Goal: Information Seeking & Learning: Check status

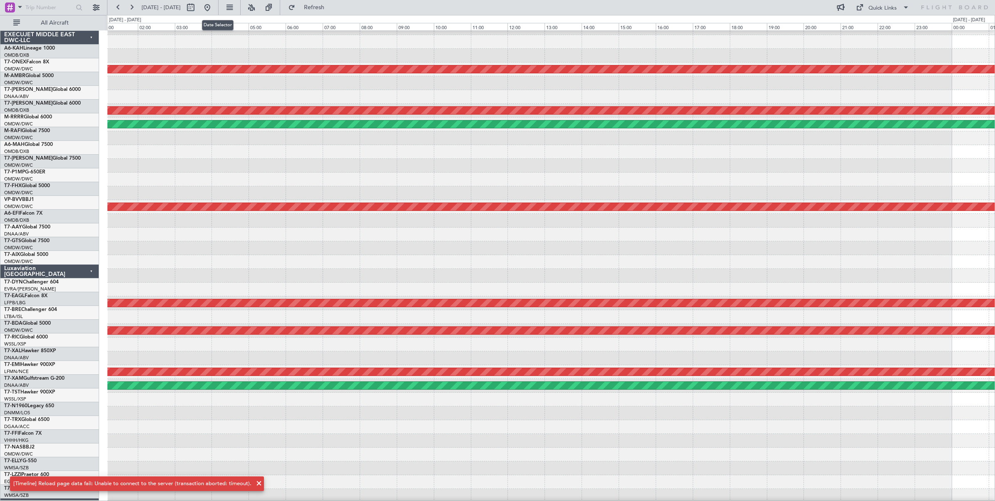
scroll to position [23, 0]
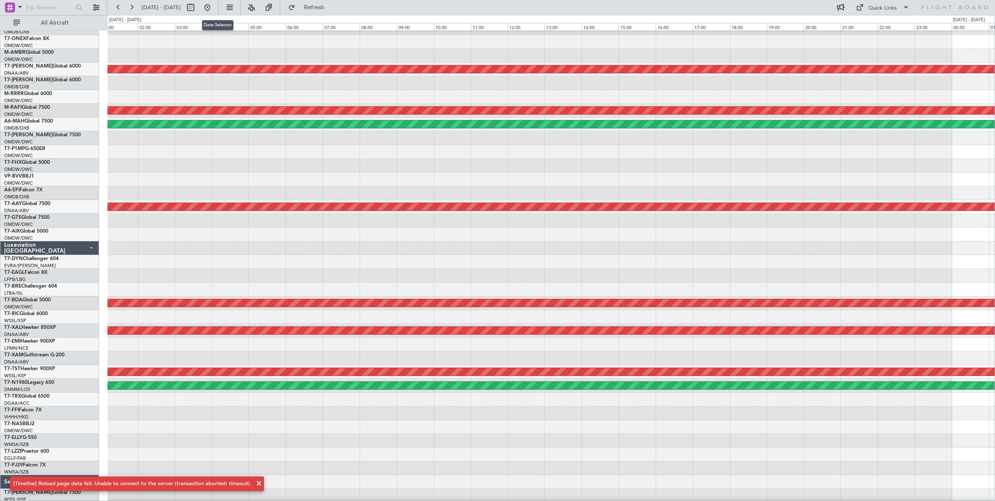
click at [197, 9] on button at bounding box center [190, 7] width 13 height 13
select select "8"
select select "2025"
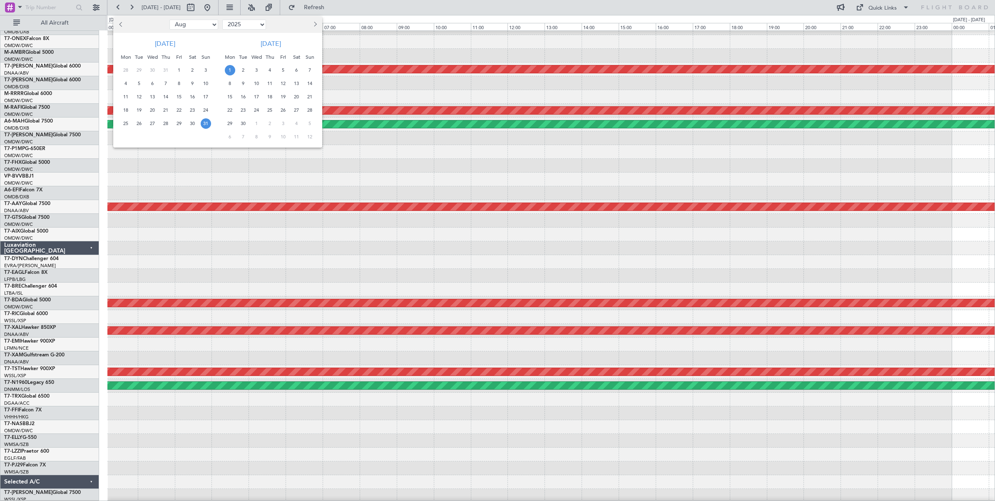
click at [369, 179] on div at bounding box center [497, 250] width 995 height 501
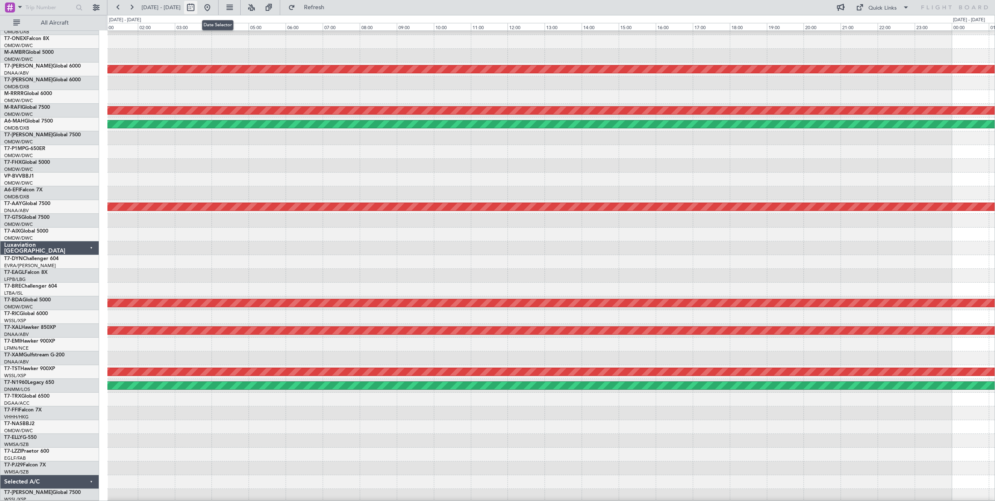
click at [197, 9] on button at bounding box center [190, 7] width 13 height 13
select select "8"
select select "2025"
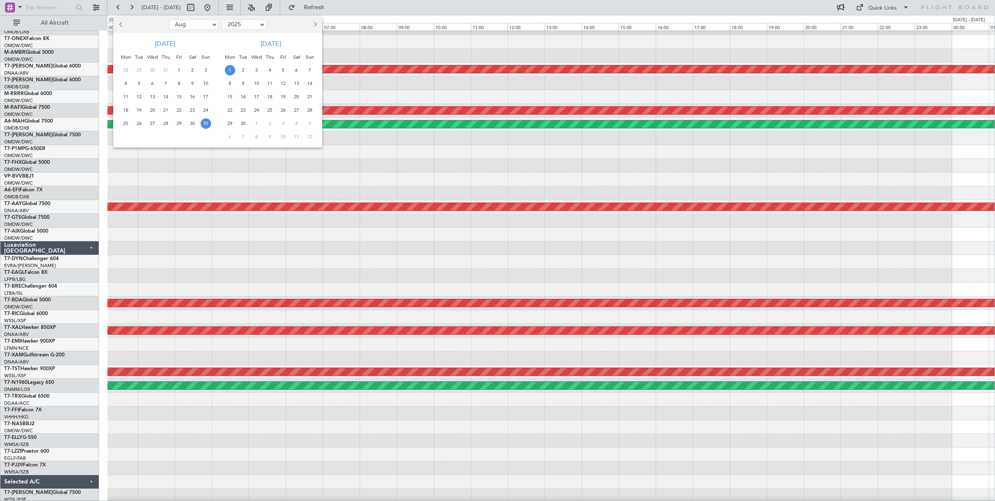
click at [205, 125] on span "31" at bounding box center [206, 123] width 10 height 10
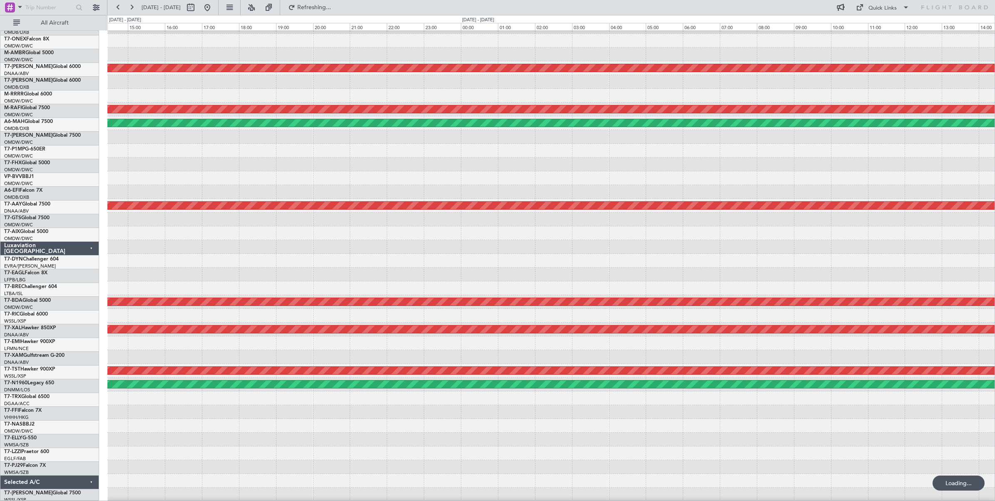
scroll to position [25, 0]
click at [928, 160] on div "Unplanned Maint [GEOGRAPHIC_DATA] (Al Maktoum Intl) Planned Maint [GEOGRAPHIC_D…" at bounding box center [551, 253] width 888 height 495
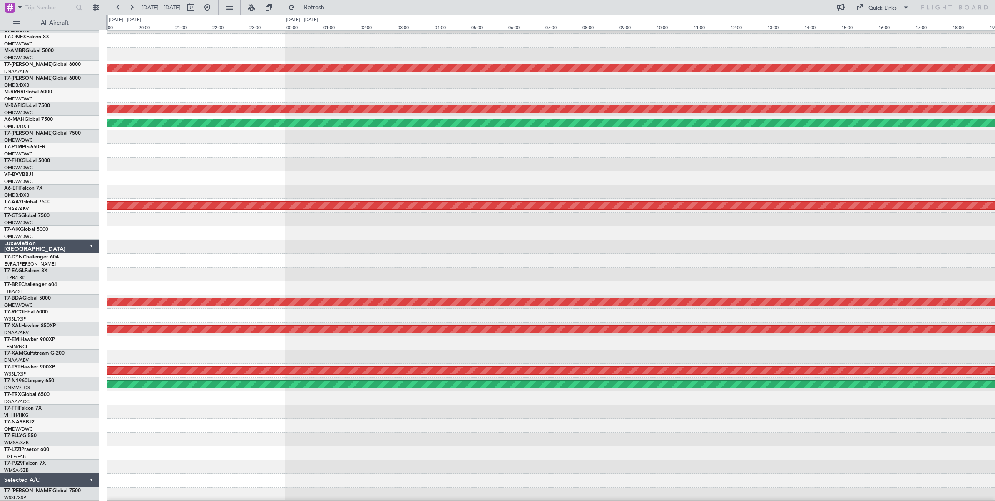
click at [600, 163] on div at bounding box center [551, 164] width 888 height 14
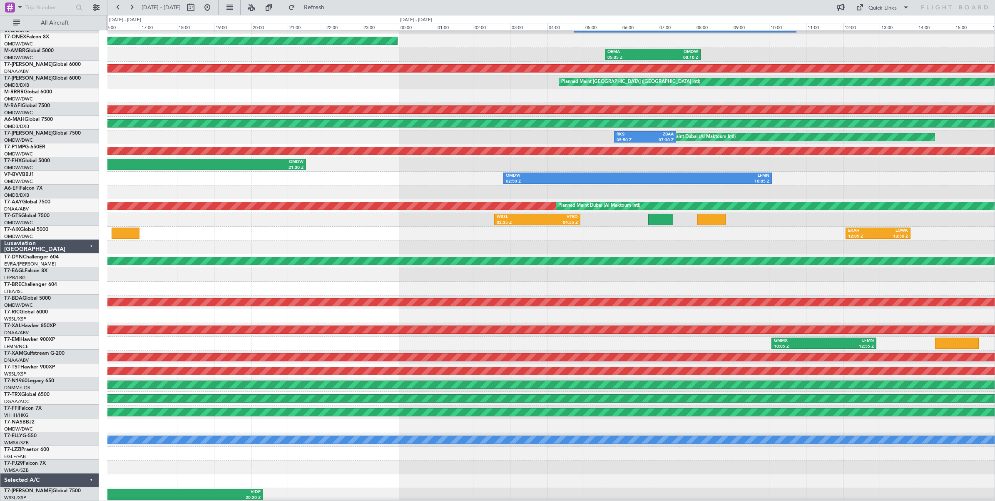
scroll to position [24, 0]
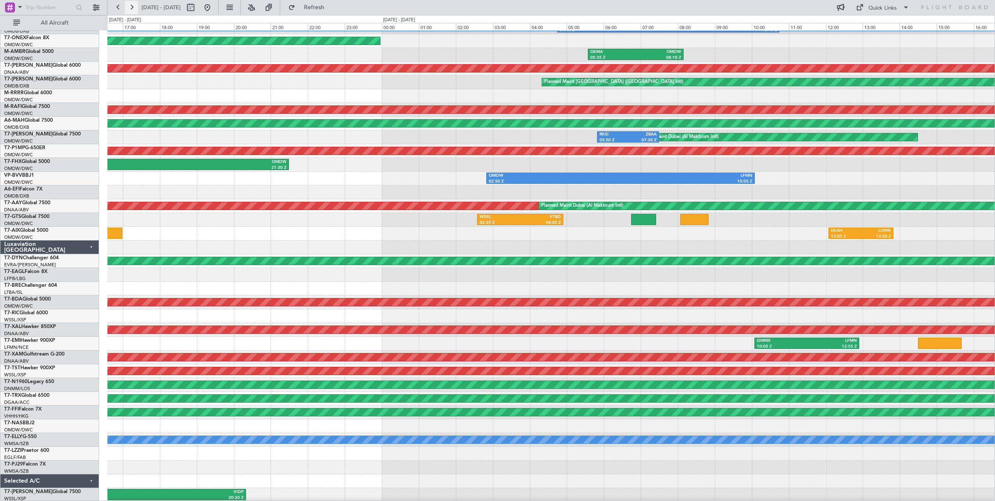
click at [130, 7] on button at bounding box center [131, 7] width 13 height 13
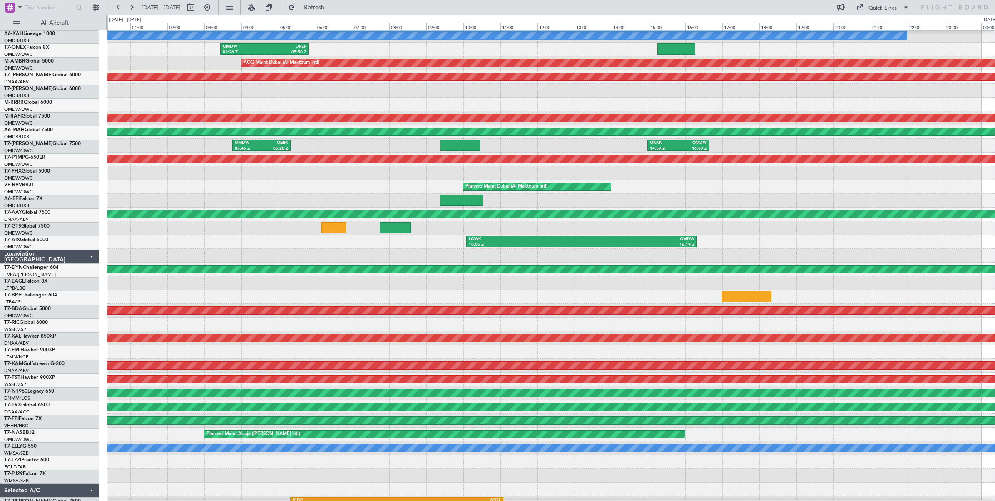
scroll to position [25, 0]
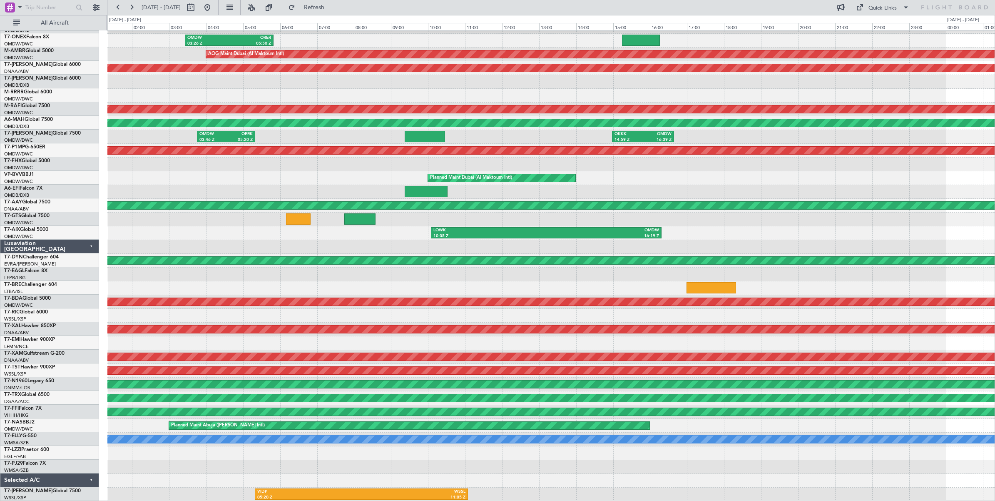
click at [312, 182] on div "Planned Maint Dubai (Al Maktoum Intl)" at bounding box center [551, 178] width 888 height 14
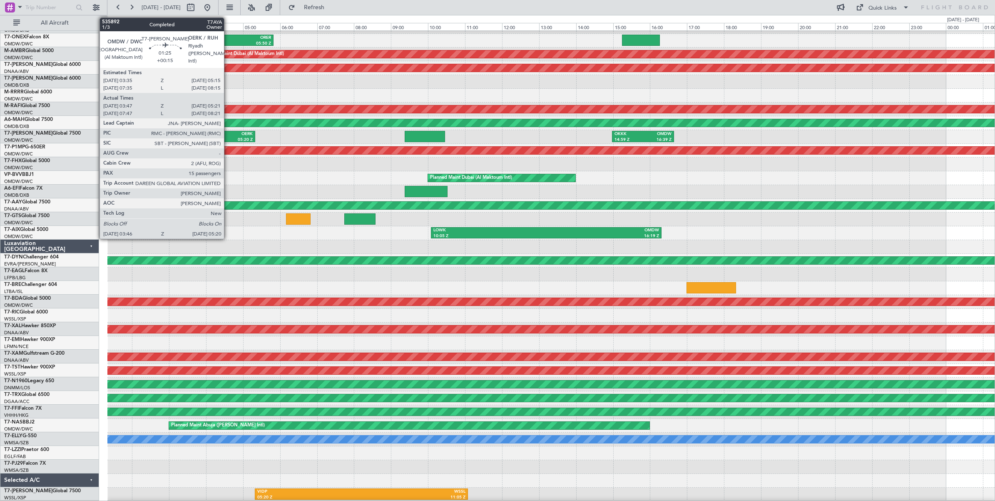
click at [228, 137] on div "05:20 Z" at bounding box center [239, 140] width 27 height 6
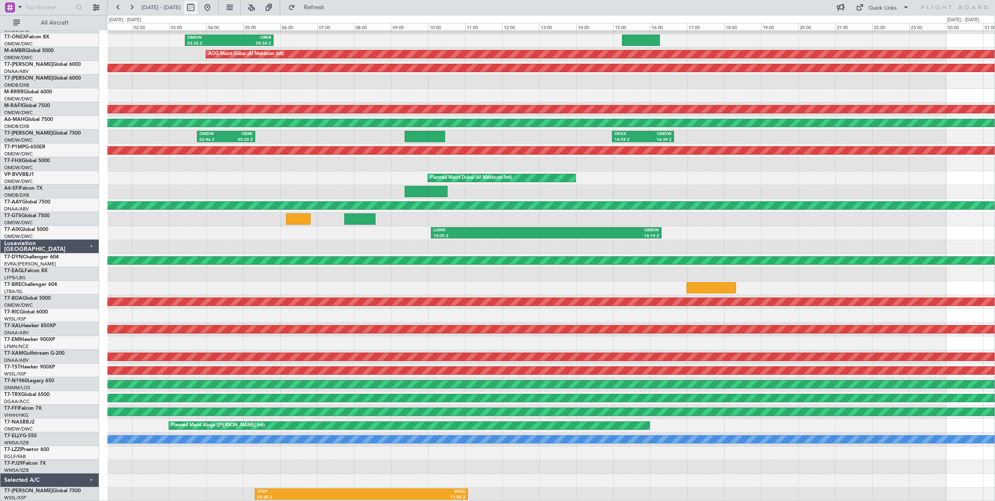
click at [197, 9] on button at bounding box center [190, 7] width 13 height 13
select select "8"
select select "2025"
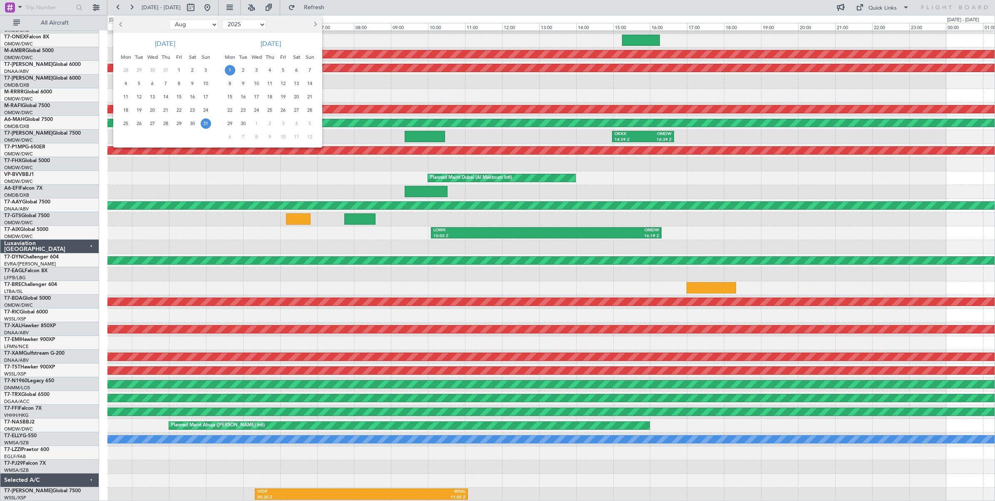
click at [199, 23] on select "Jan Feb Mar Apr May Jun [DATE] Aug Sep Oct Nov Dec" at bounding box center [194, 25] width 49 height 10
select select "9"
click at [170, 20] on select "Jan Feb Mar Apr May Jun [DATE] Aug Sep Oct Nov Dec" at bounding box center [194, 25] width 49 height 10
click at [165, 70] on span "4" at bounding box center [166, 70] width 10 height 10
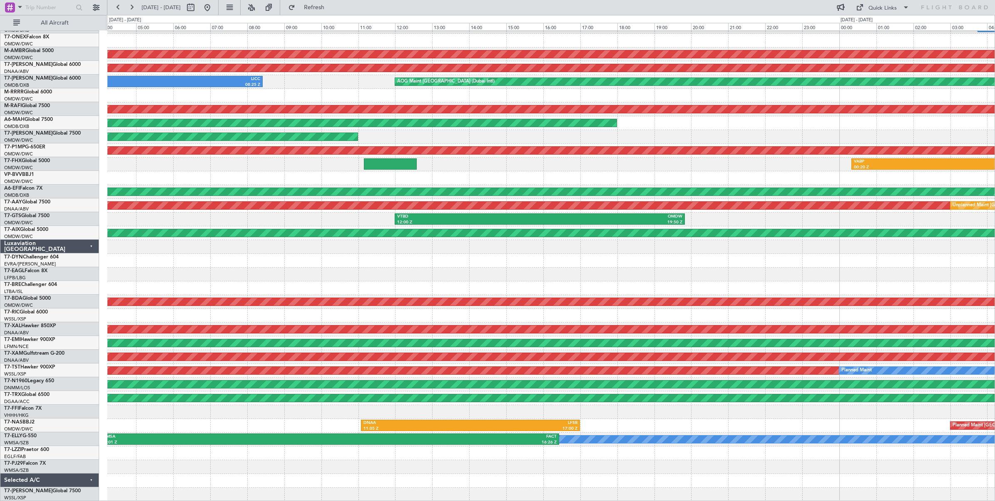
click at [257, 167] on div "Planned Maint Dubai (Al Maktoum Intl) OMDB 03:45 Z LHBP 09:40 Z OMDW 07:06 Z OR…" at bounding box center [551, 253] width 888 height 495
click at [197, 10] on button at bounding box center [190, 7] width 13 height 13
select select "9"
select select "2025"
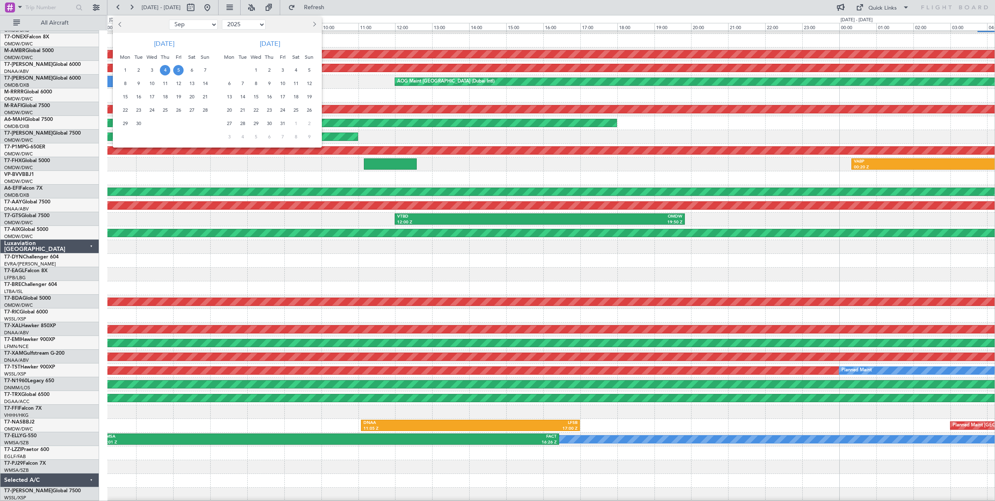
click at [199, 26] on select "Jan Feb Mar Apr May Jun [DATE] Aug Sep Oct Nov Dec" at bounding box center [193, 25] width 49 height 10
select select "7"
click at [169, 20] on select "Jan Feb Mar Apr May Jun [DATE] Aug Sep Oct Nov Dec" at bounding box center [193, 25] width 49 height 10
click at [163, 96] on span "17" at bounding box center [165, 97] width 10 height 10
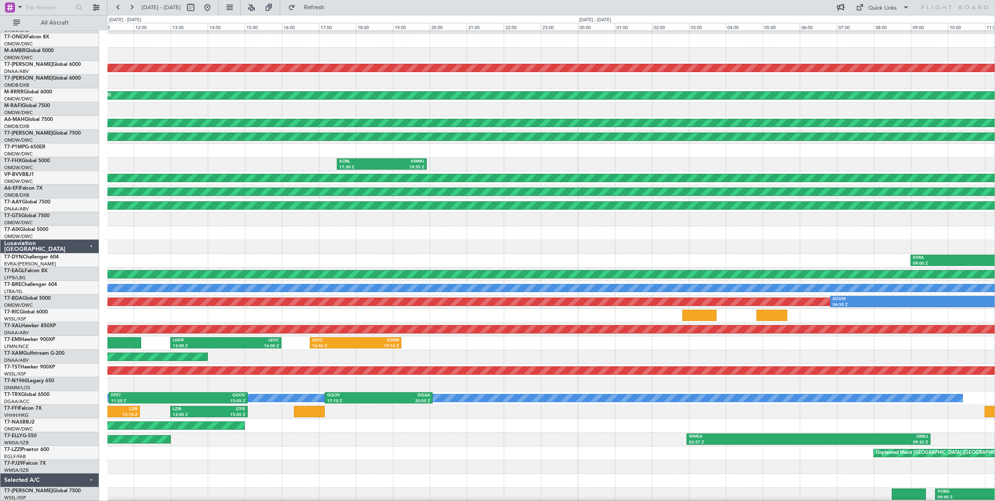
click at [131, 159] on div "KORL 17:30 Z KMMU 19:55 Z" at bounding box center [551, 164] width 888 height 14
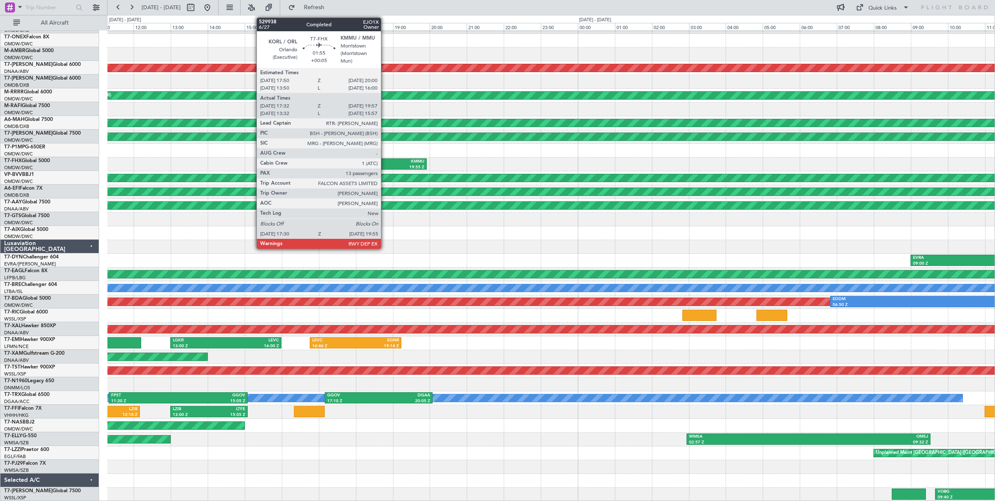
click at [385, 165] on div "19:55 Z" at bounding box center [403, 168] width 42 height 6
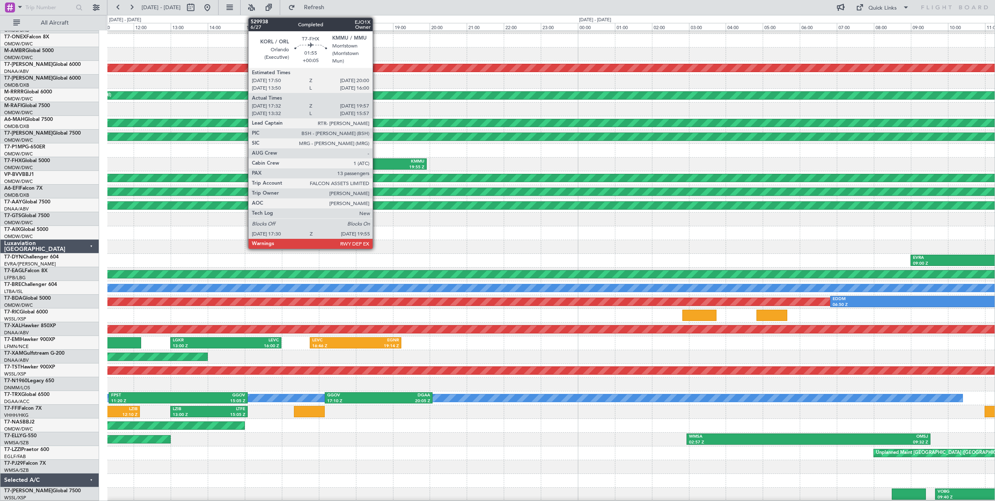
click at [377, 163] on div "KORL" at bounding box center [360, 162] width 42 height 6
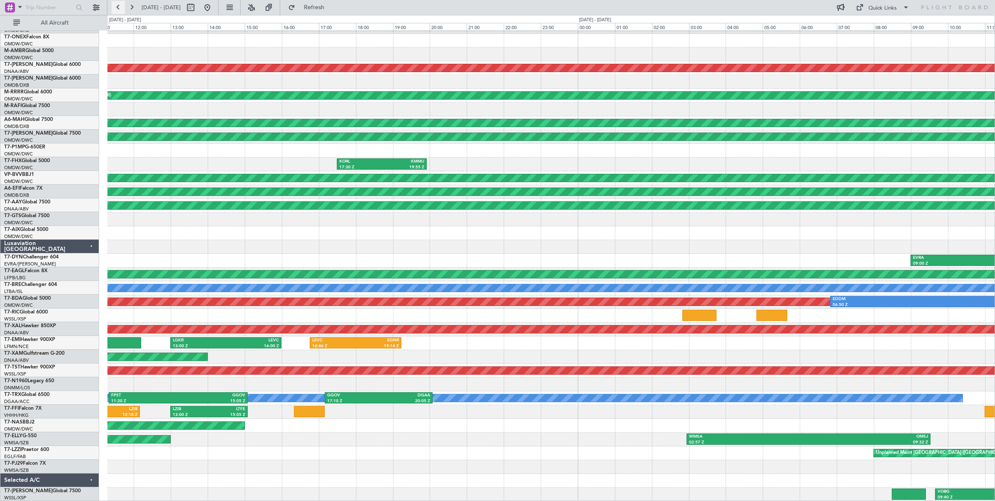
click at [118, 9] on button at bounding box center [118, 7] width 13 height 13
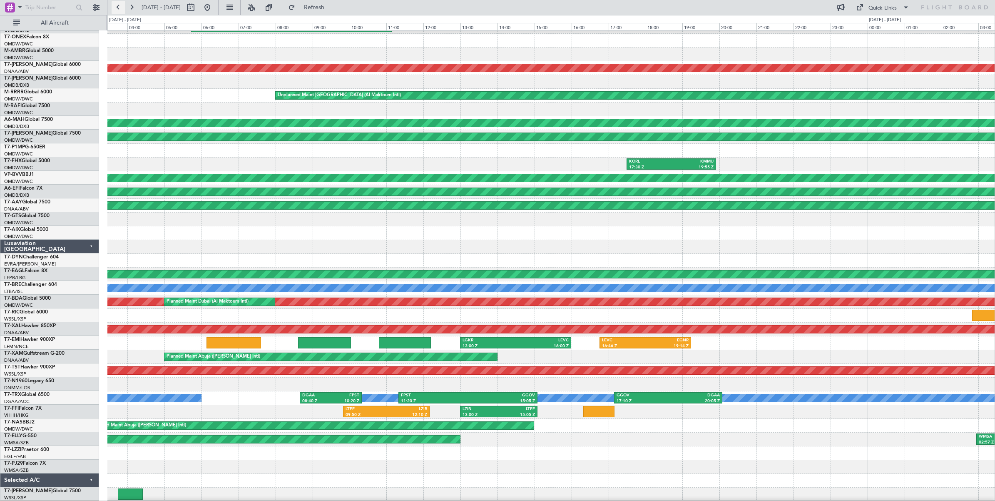
click at [118, 9] on button at bounding box center [118, 7] width 13 height 13
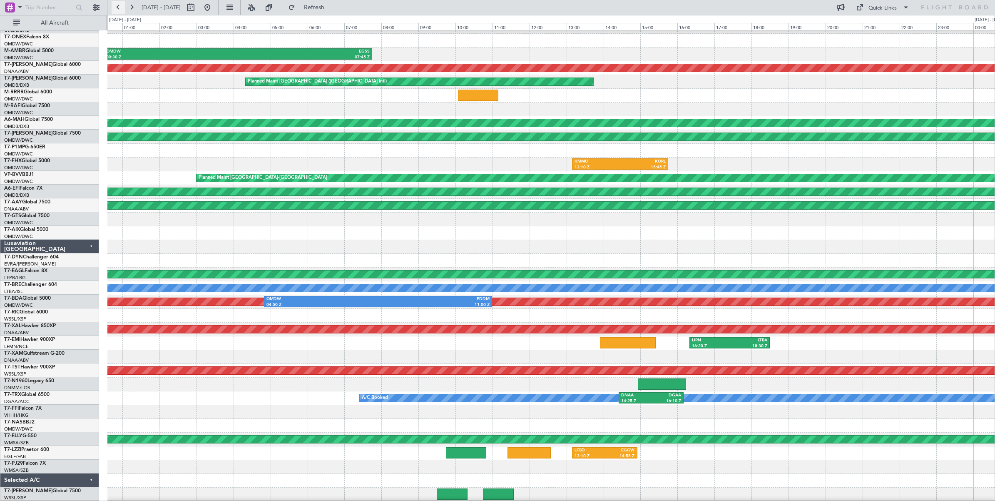
click at [118, 9] on button at bounding box center [118, 7] width 13 height 13
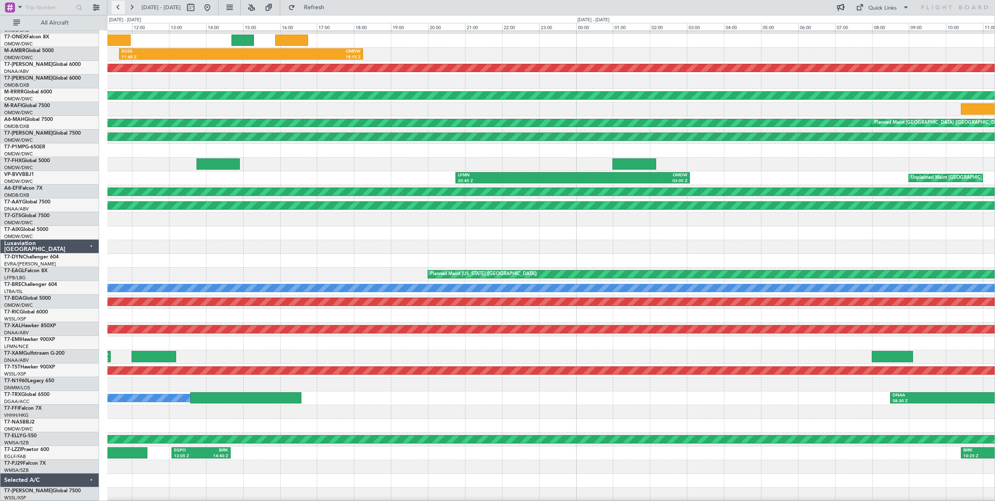
click at [118, 9] on button at bounding box center [118, 7] width 13 height 13
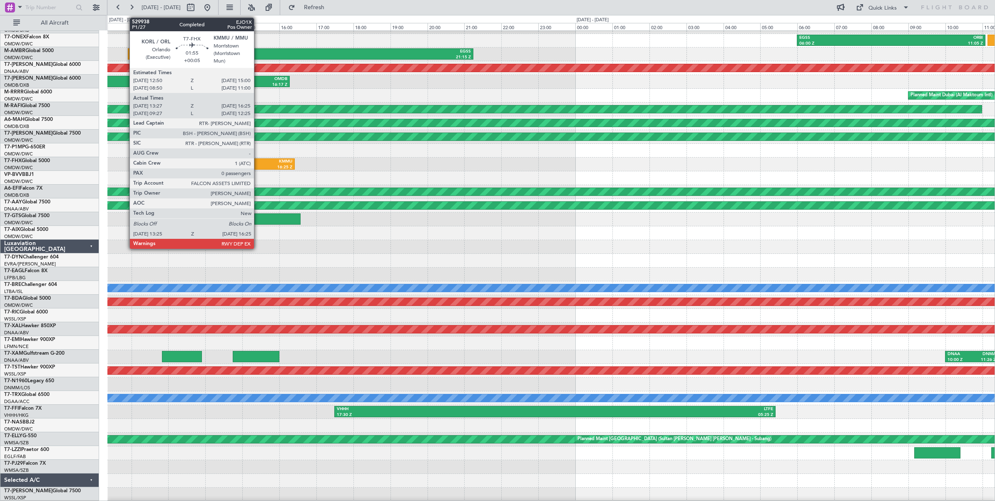
click at [258, 168] on div "16:25 Z" at bounding box center [265, 168] width 53 height 6
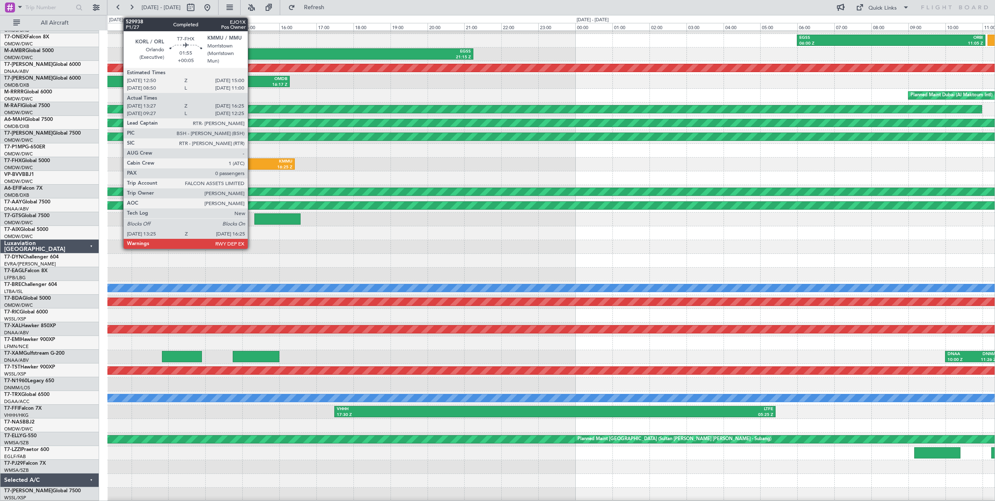
click at [252, 165] on div "16:25 Z" at bounding box center [265, 168] width 53 height 6
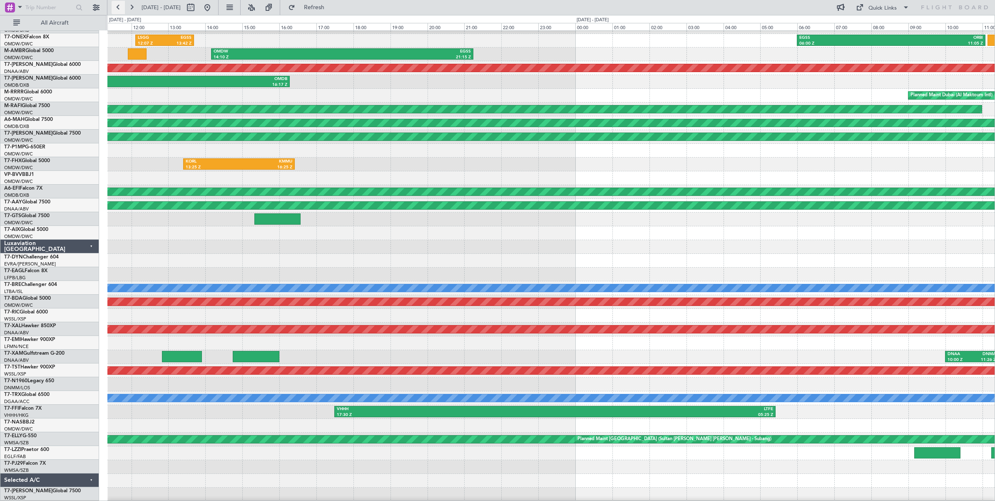
click at [117, 7] on button at bounding box center [118, 7] width 13 height 13
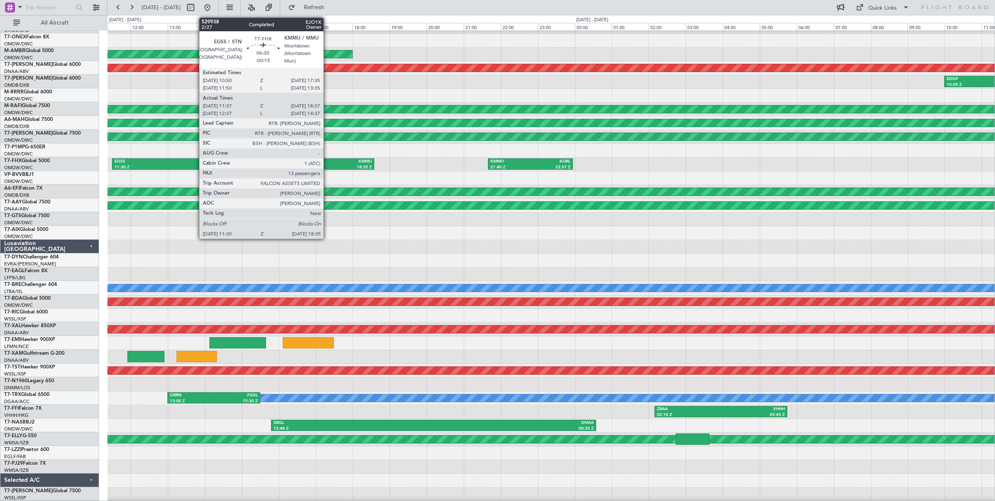
click at [328, 162] on div "KMMU" at bounding box center [307, 162] width 129 height 6
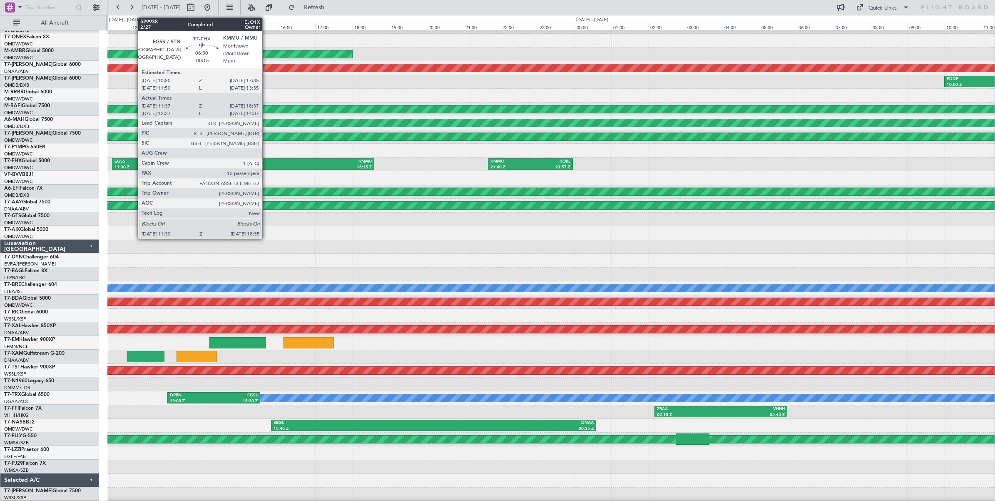
click at [267, 166] on div "18:35 Z" at bounding box center [307, 168] width 129 height 6
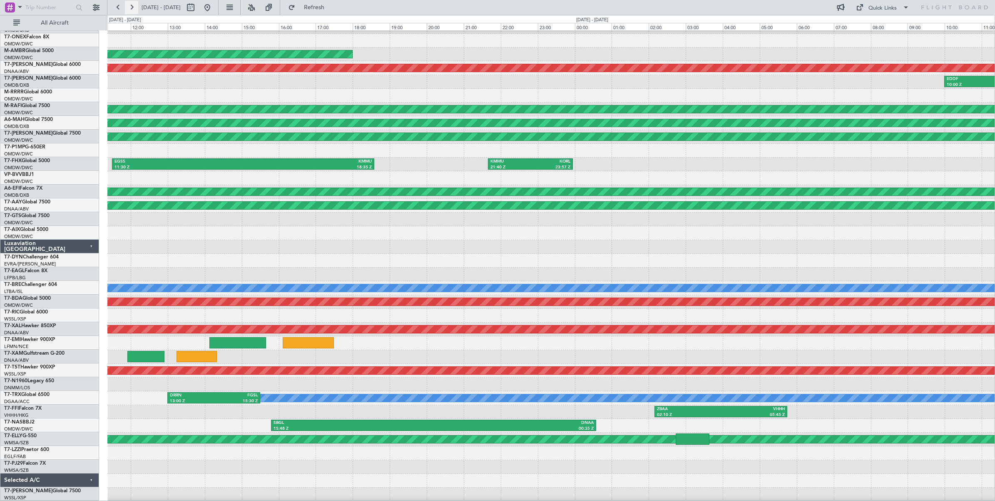
click at [132, 9] on button at bounding box center [131, 7] width 13 height 13
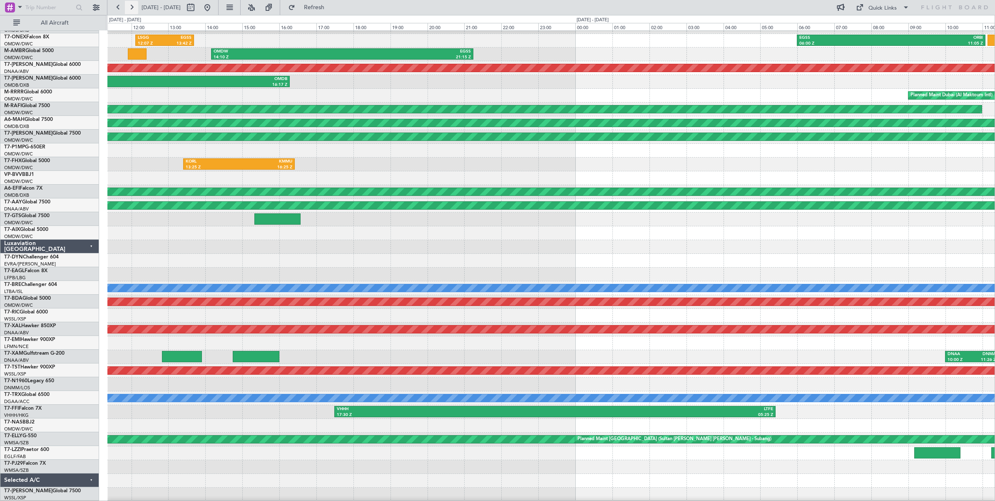
click at [132, 9] on button at bounding box center [131, 7] width 13 height 13
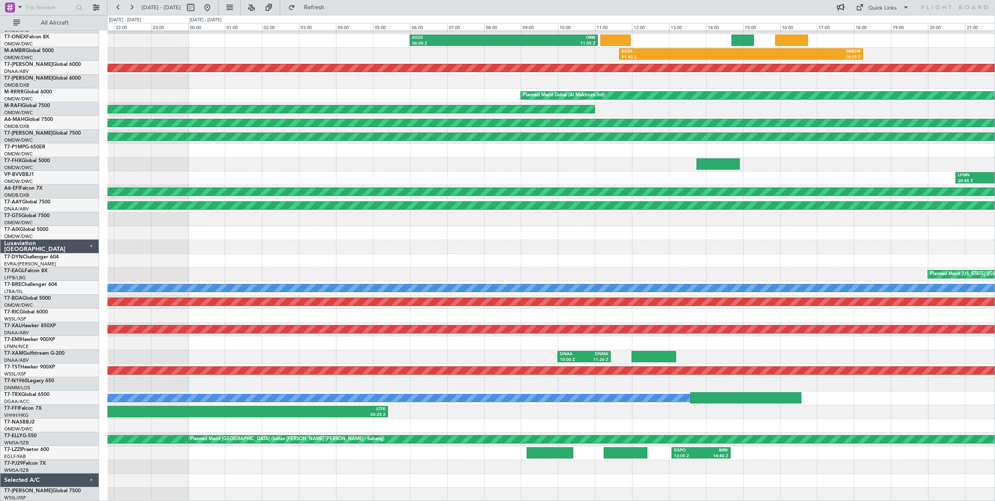
click at [672, 148] on div "EGSS 06:00 Z ORBI 11:05 Z EGSS 11:40 Z OMDW 18:15 Z OMDW 14:10 Z EGSS 21:15 Z U…" at bounding box center [551, 253] width 888 height 495
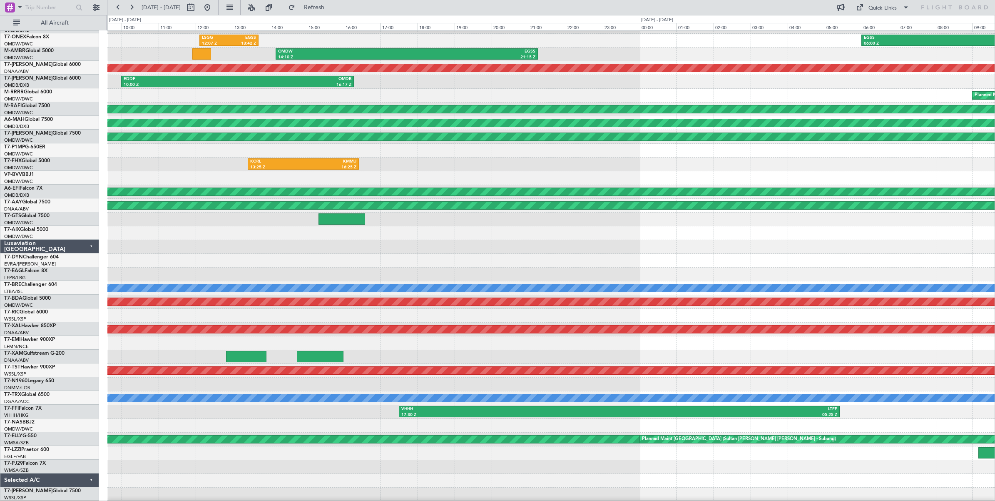
click at [696, 143] on div "EGSS 06:00 Z ORBI 11:05 Z LSGG 12:07 Z EGSS 13:42 Z OMDW 14:10 Z EGSS 21:15 Z E…" at bounding box center [551, 253] width 888 height 495
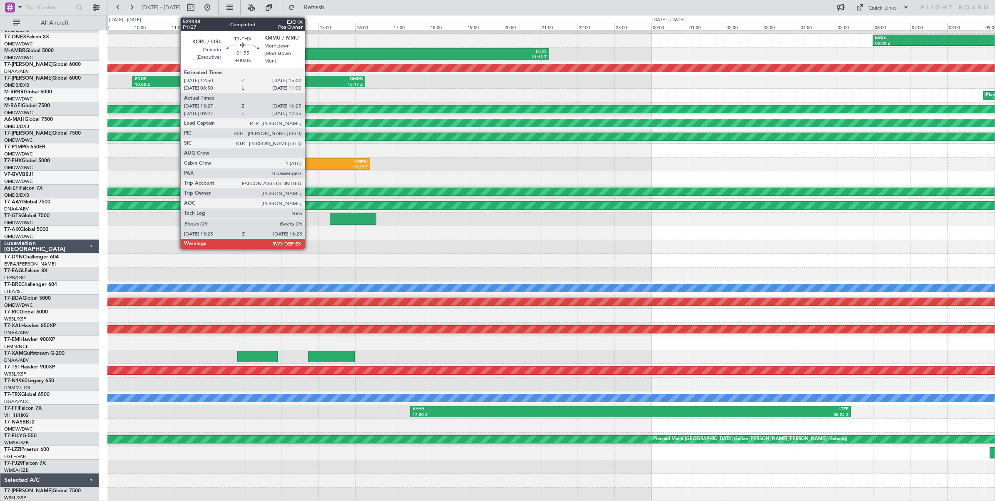
click at [309, 163] on div "KORL" at bounding box center [288, 162] width 53 height 6
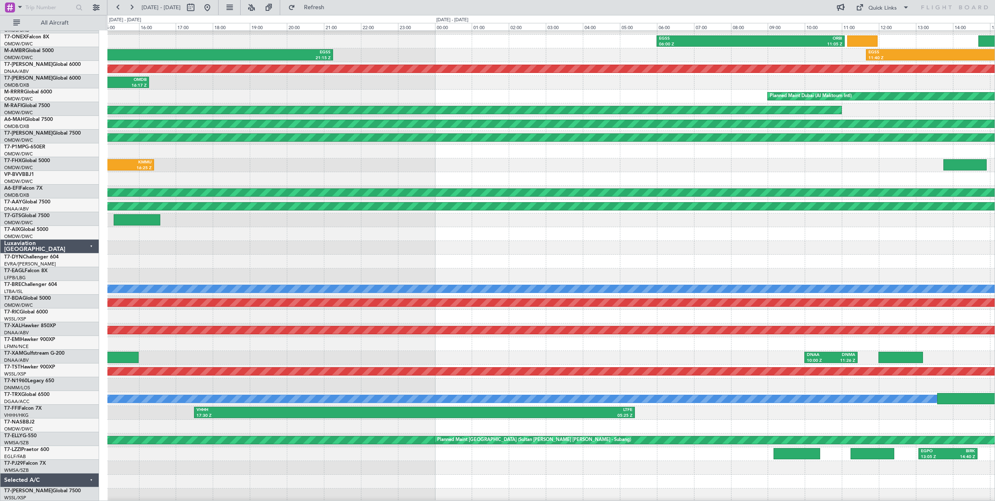
click at [381, 165] on div "EGSS 06:00 Z ORBI 11:05 Z LSGG 12:07 Z EGSS 13:42 Z OMDW 14:10 Z EGSS 21:15 Z E…" at bounding box center [551, 254] width 888 height 495
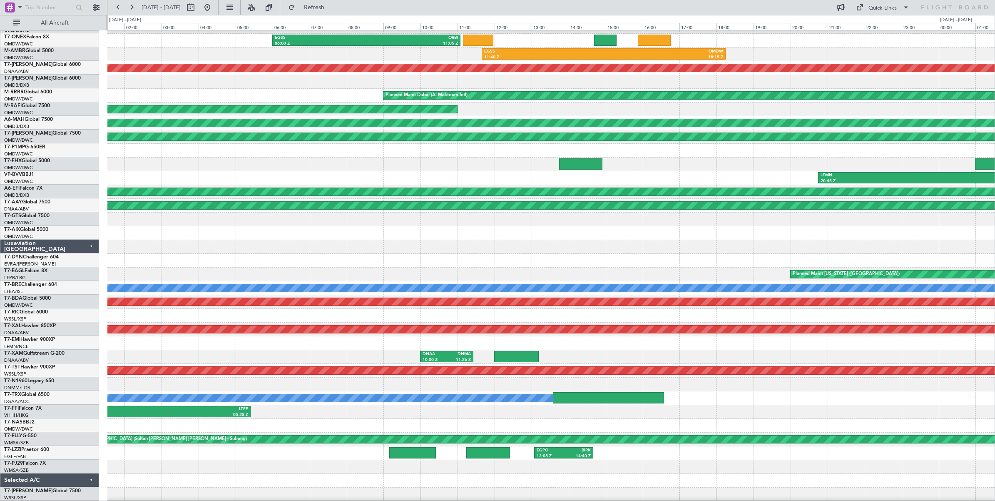
click at [265, 162] on div "EGSS 06:00 Z ORBI 11:05 Z EGSS 11:40 Z OMDW 18:15 Z OMDW 14:10 Z EGSS 21:15 Z U…" at bounding box center [551, 253] width 888 height 495
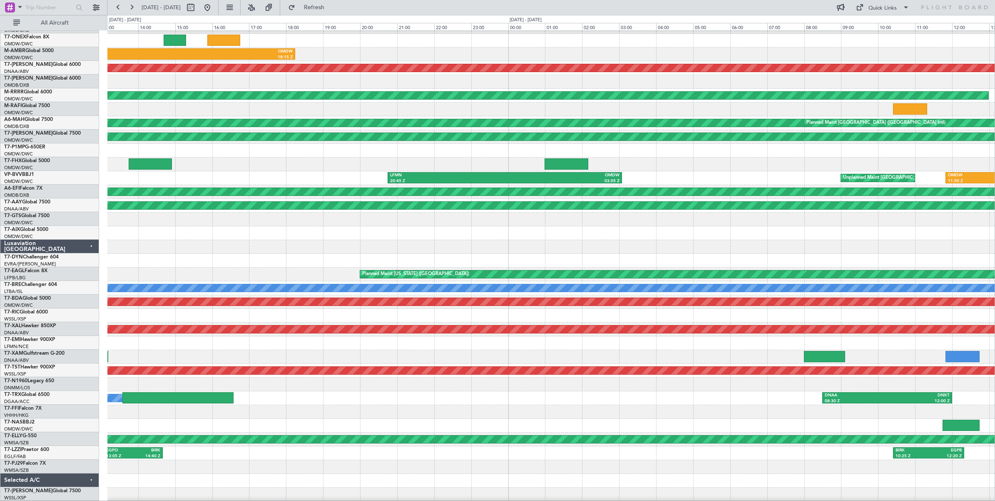
click at [273, 153] on div "ORBI 14:00 Z LRBS 16:55 Z LRBS 17:38 Z EGLF 20:55 Z EGSS 06:00 Z ORBI 11:05 Z E…" at bounding box center [551, 253] width 888 height 495
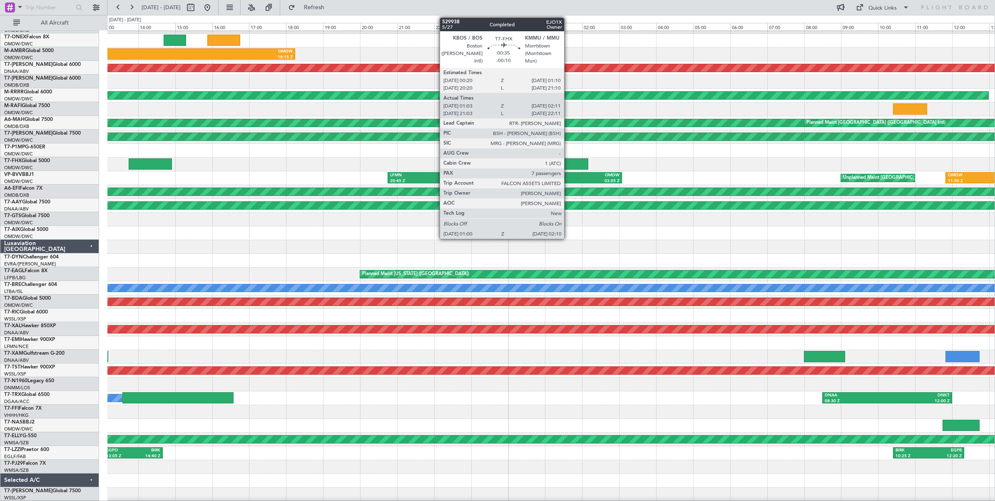
click at [569, 163] on div at bounding box center [566, 163] width 43 height 11
click at [569, 162] on div at bounding box center [566, 163] width 43 height 11
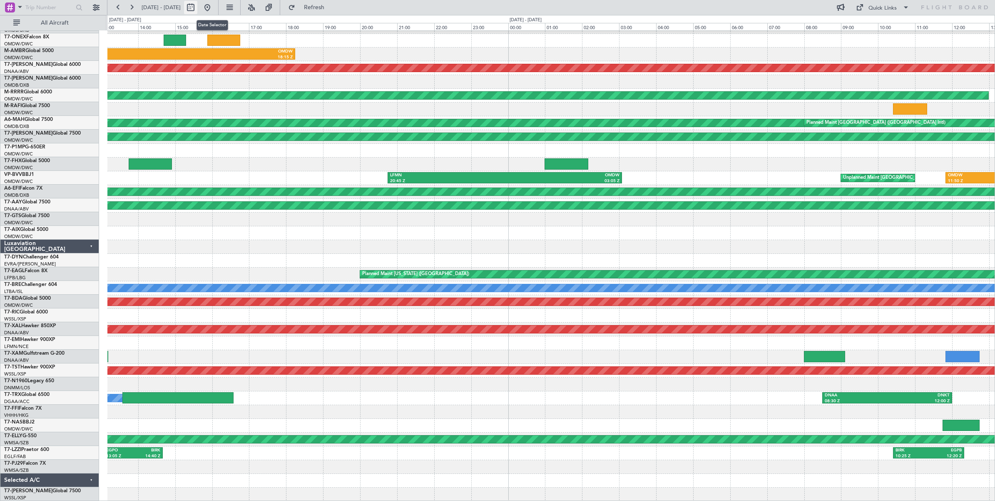
click at [197, 8] on button at bounding box center [190, 7] width 13 height 13
select select "7"
select select "2025"
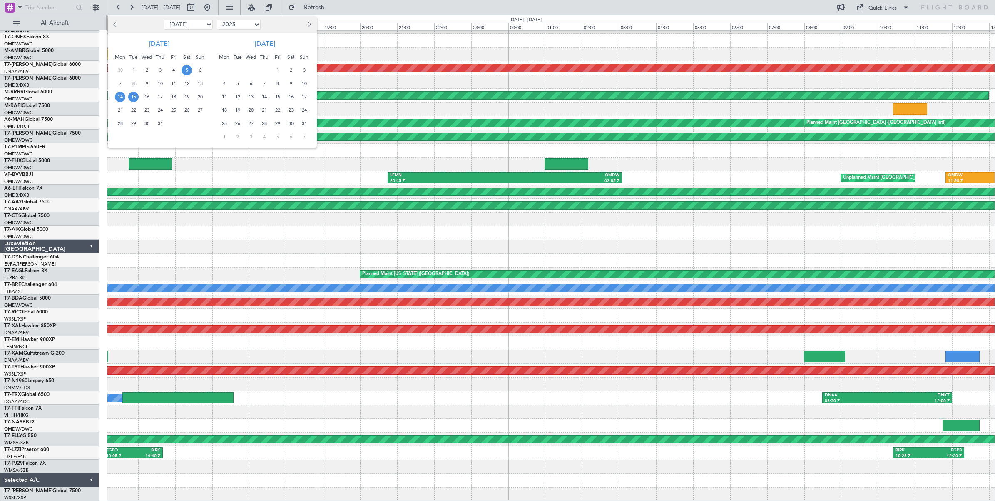
click at [186, 71] on span "5" at bounding box center [187, 70] width 10 height 10
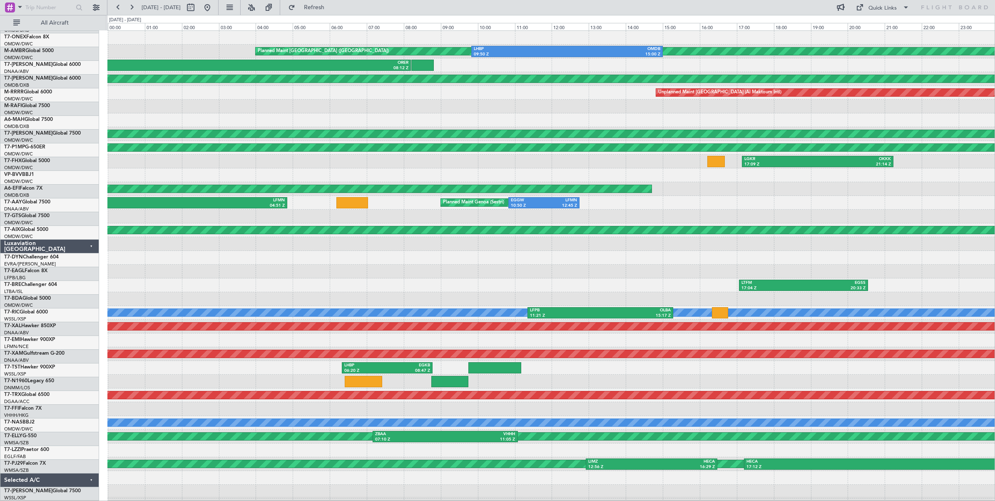
scroll to position [0, 0]
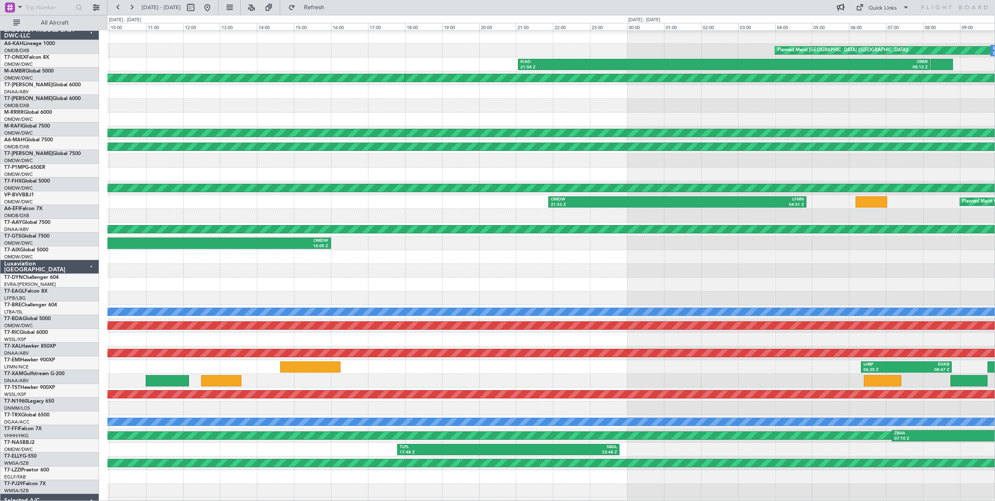
click at [993, 155] on div at bounding box center [551, 161] width 888 height 14
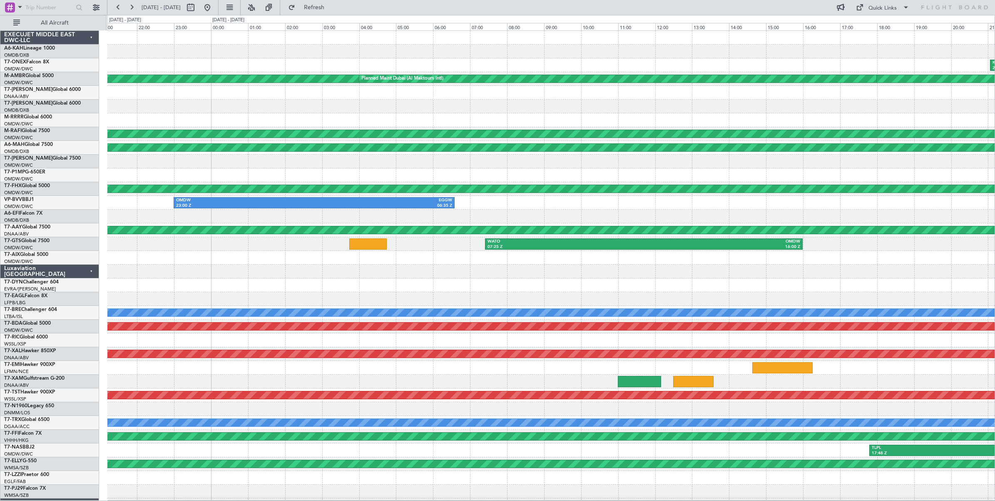
click at [167, 167] on div at bounding box center [551, 162] width 888 height 14
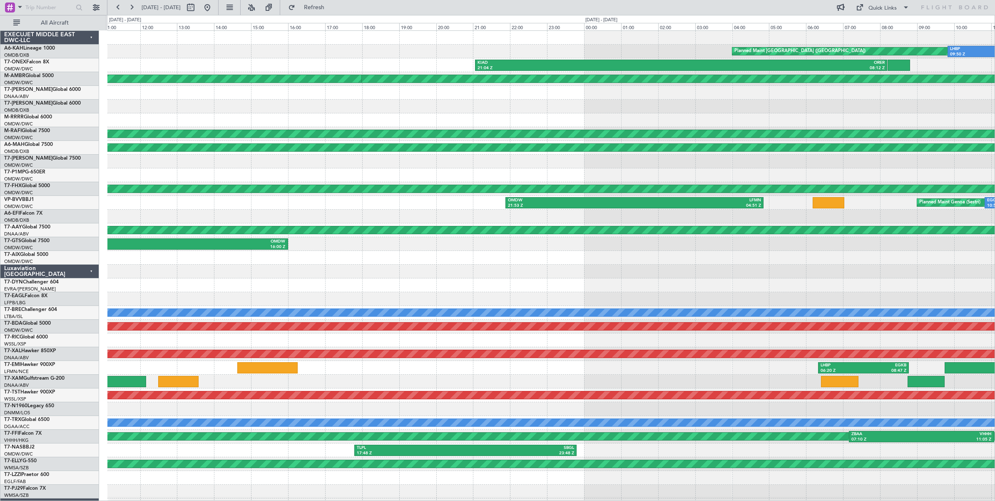
click at [249, 171] on div at bounding box center [551, 175] width 888 height 14
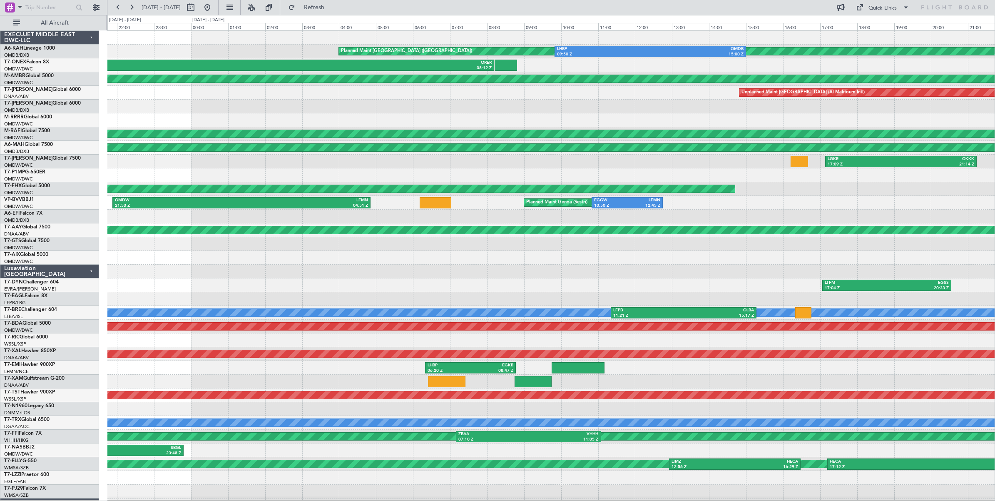
click at [227, 173] on div at bounding box center [551, 175] width 888 height 14
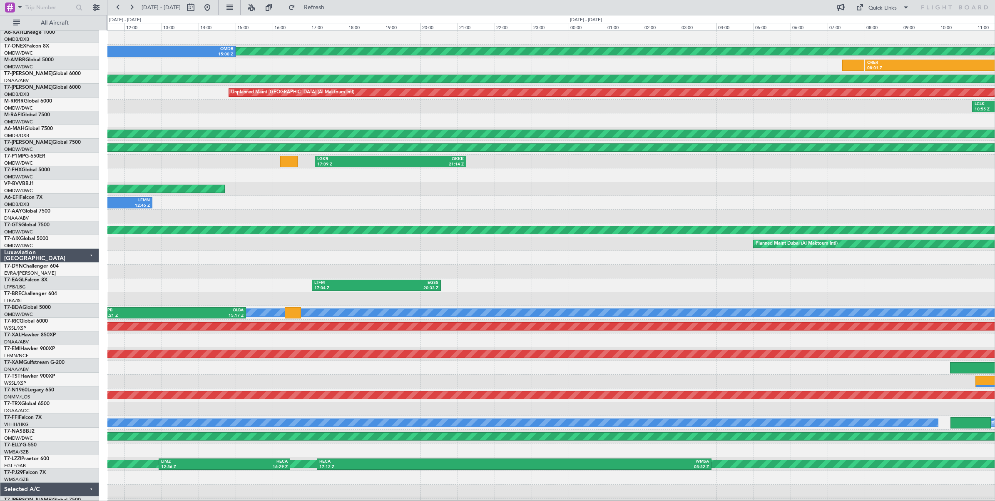
click at [199, 182] on div "Planned Maint Dubai (Al Maktoum Intl)" at bounding box center [551, 189] width 888 height 14
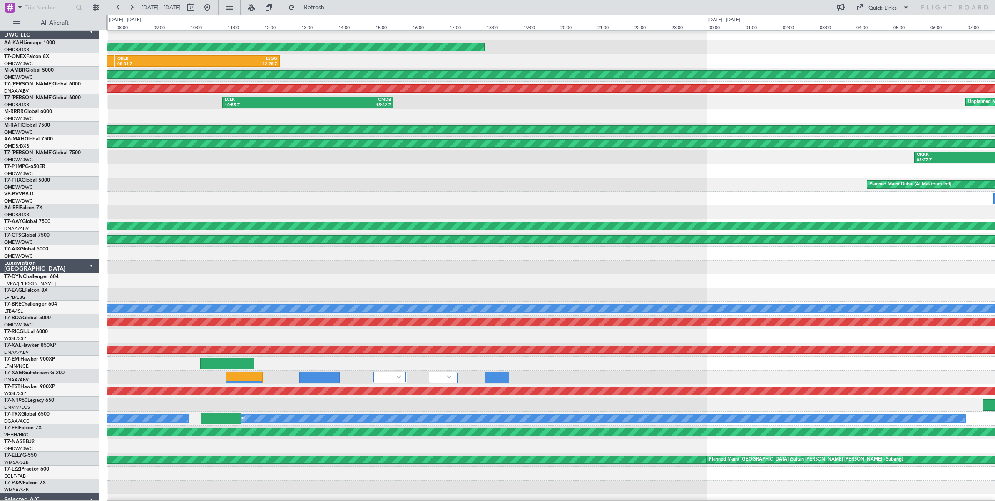
click at [250, 184] on div "Planned Maint Dubai (Al Maktoum Intl)" at bounding box center [551, 185] width 888 height 14
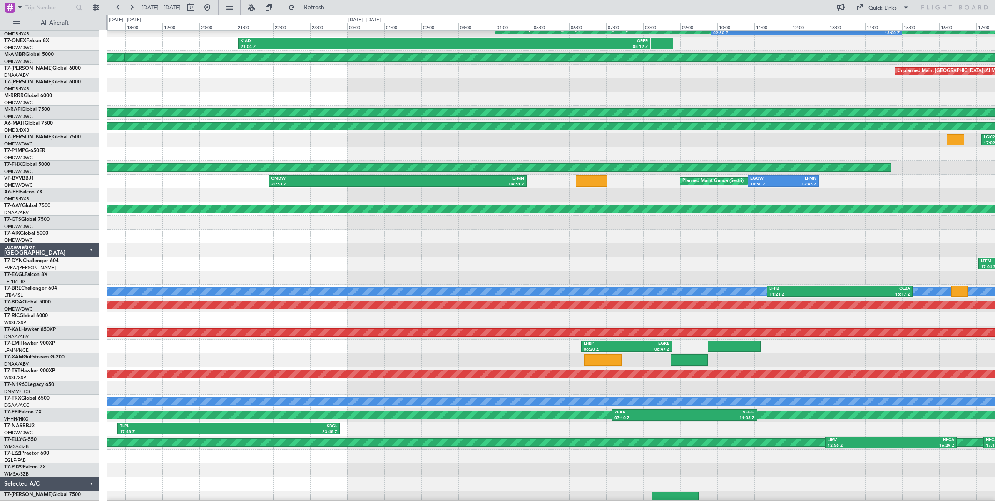
scroll to position [23, 0]
click at [671, 192] on div at bounding box center [551, 195] width 888 height 14
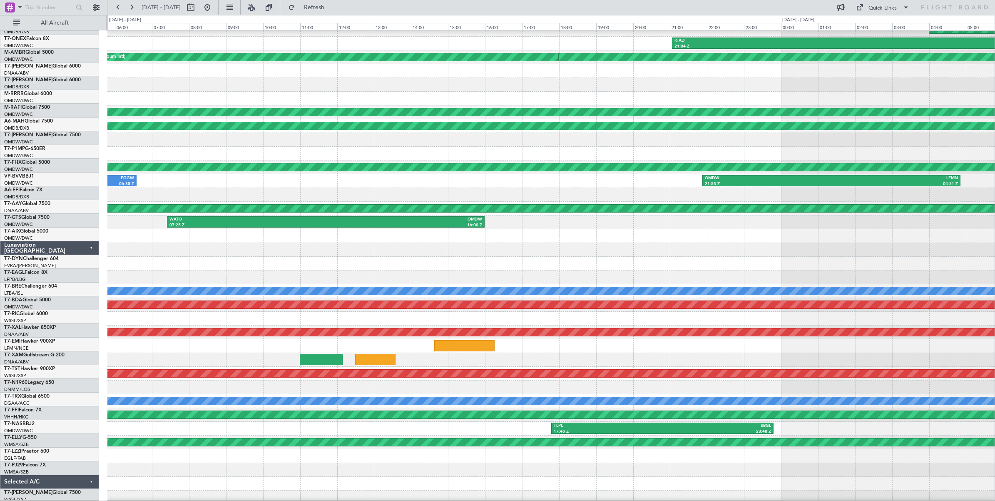
click at [766, 191] on div at bounding box center [551, 195] width 888 height 14
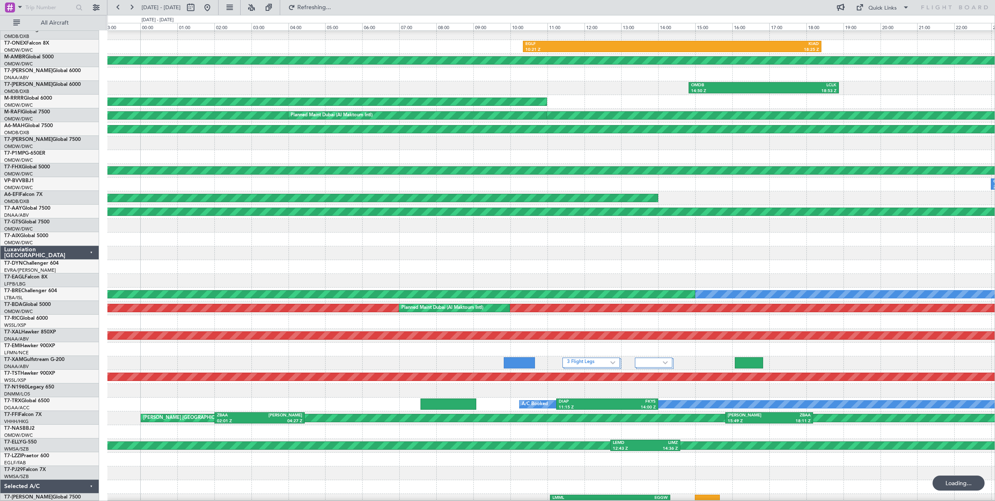
scroll to position [18, 0]
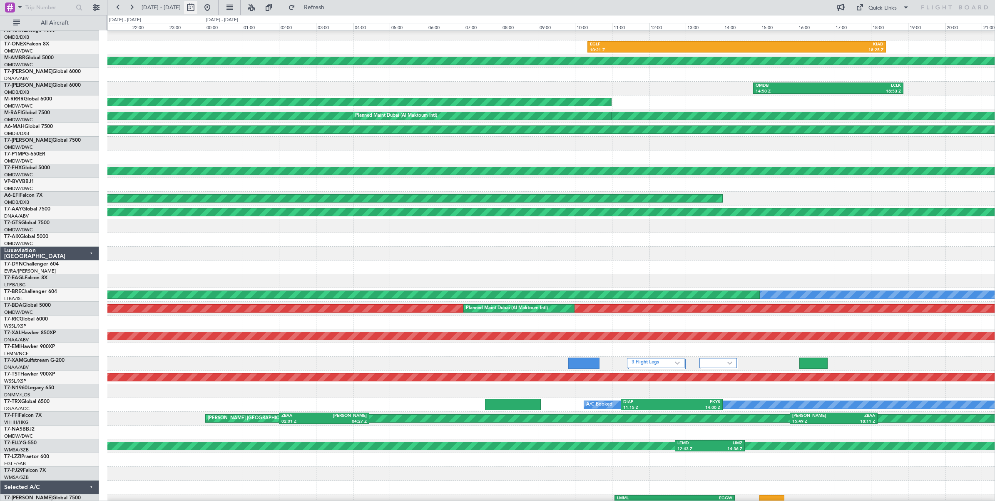
click at [197, 11] on button at bounding box center [190, 7] width 13 height 13
select select "7"
select select "2025"
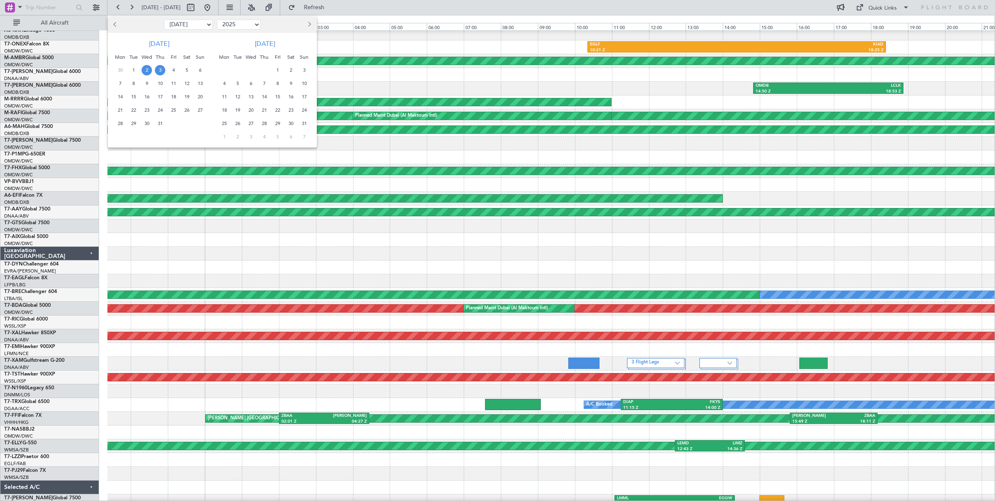
click at [196, 23] on select "Jan Feb Mar Apr May Jun [DATE] Aug Sep Oct Nov Dec" at bounding box center [188, 25] width 49 height 10
select select "5"
click at [164, 20] on select "Jan Feb Mar Apr May Jun [DATE] Aug Sep Oct Nov Dec" at bounding box center [188, 25] width 49 height 10
click at [145, 84] on span "7" at bounding box center [147, 83] width 10 height 10
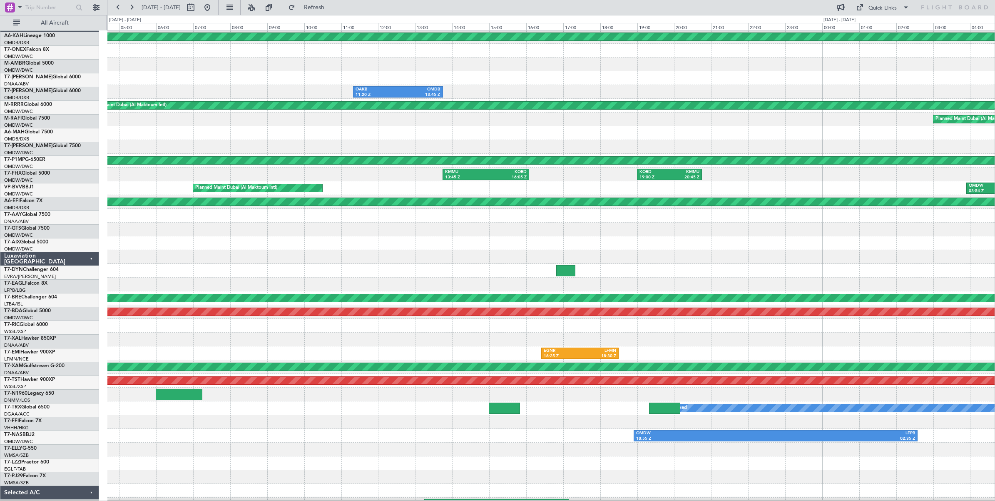
scroll to position [15, 0]
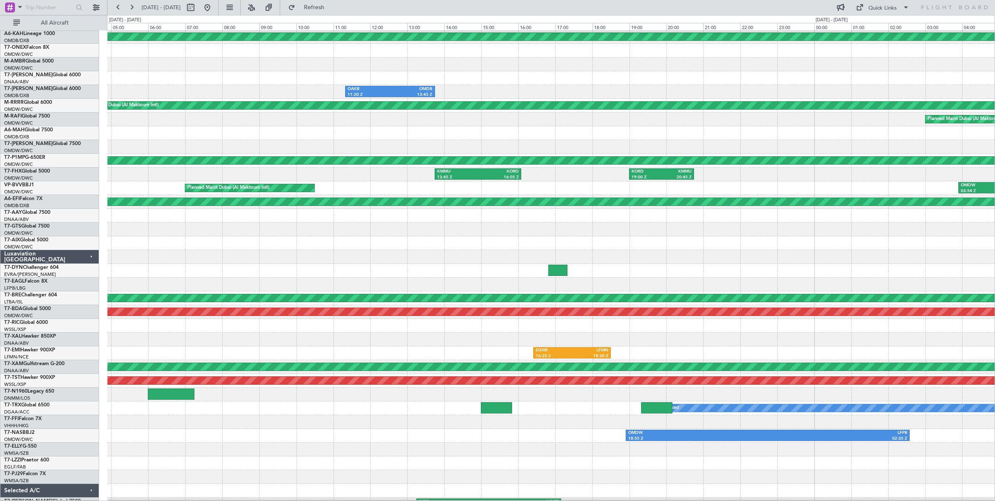
click at [551, 188] on div "Planned Maint Dubai (Al Maktoum Intl) OMDW 03:54 Z EDDB 11:37 Z" at bounding box center [551, 188] width 888 height 14
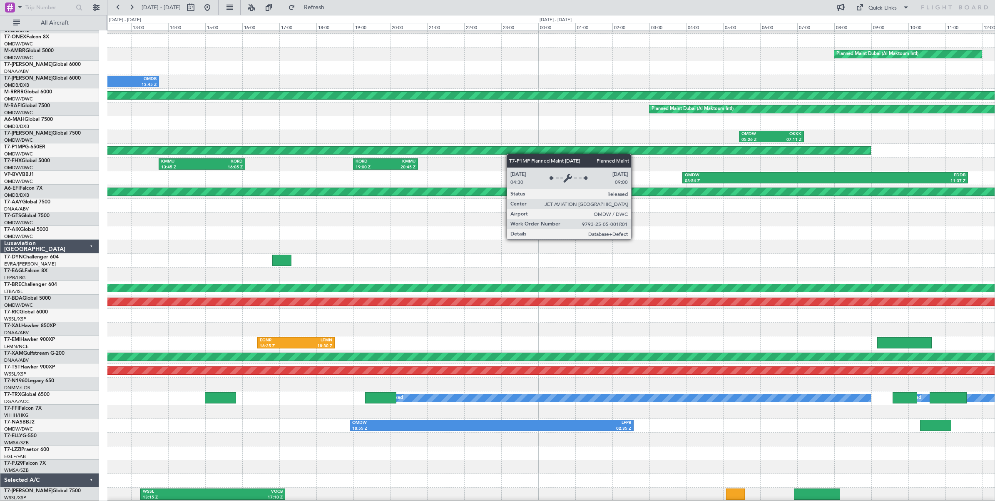
click at [510, 153] on div "Planned Maint [GEOGRAPHIC_DATA] (Al Bateen Executive) Planned Maint [GEOGRAPHIC…" at bounding box center [551, 253] width 888 height 495
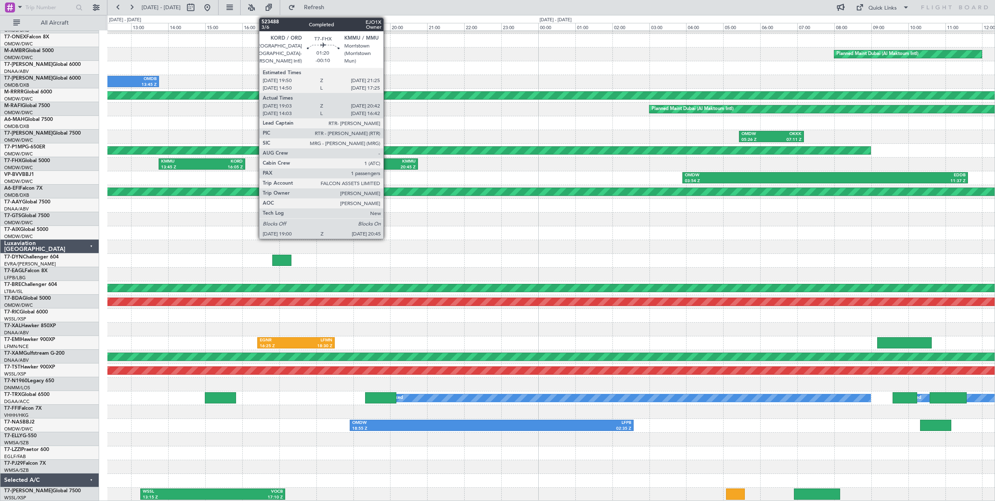
click at [388, 163] on div "KMMU" at bounding box center [401, 162] width 30 height 6
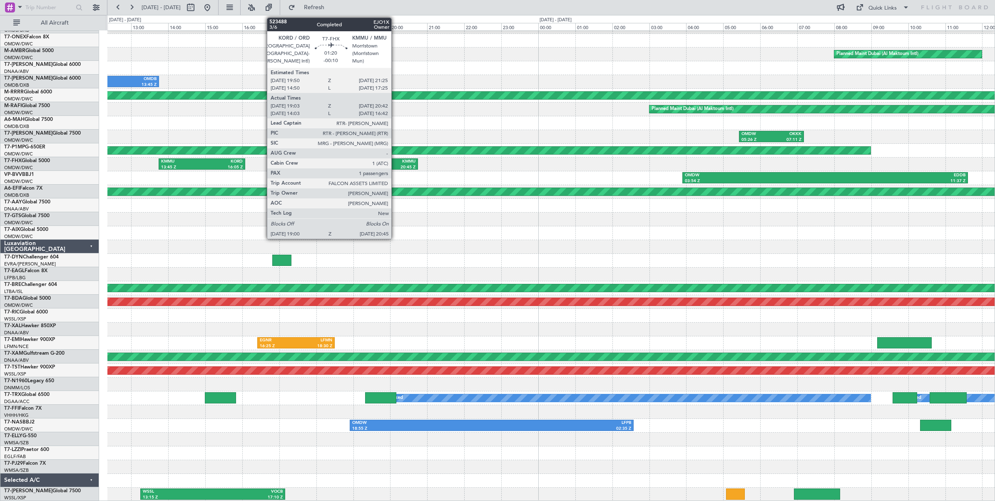
click at [396, 163] on div "KMMU" at bounding box center [401, 162] width 30 height 6
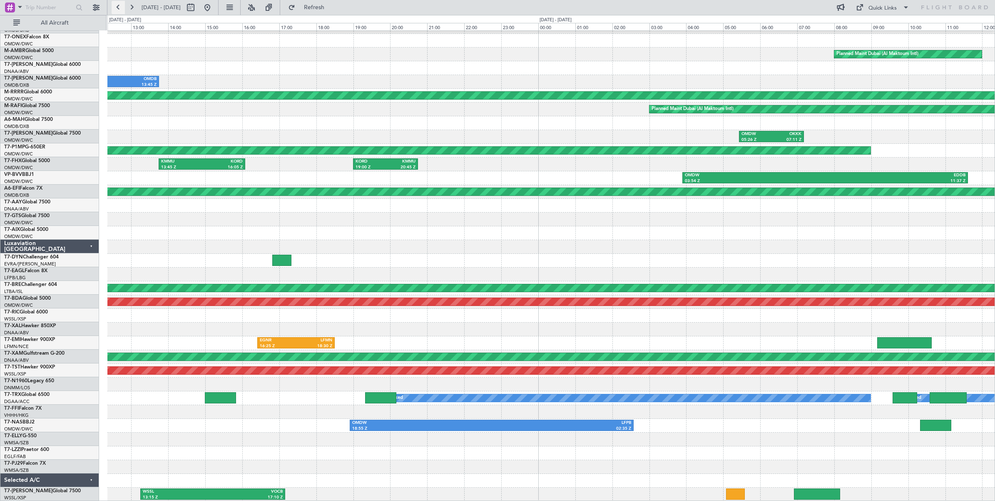
click at [121, 9] on button at bounding box center [118, 7] width 13 height 13
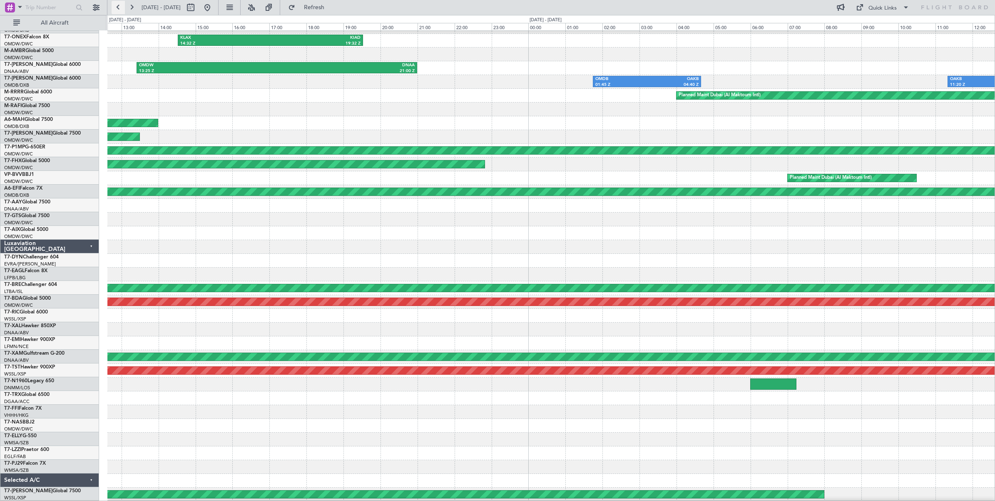
click at [119, 7] on button at bounding box center [118, 7] width 13 height 13
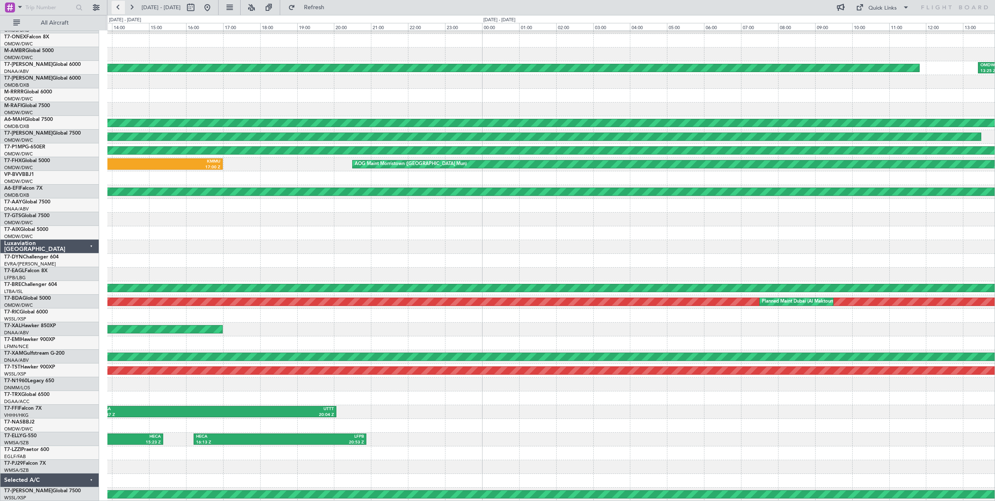
click at [119, 7] on button at bounding box center [118, 7] width 13 height 13
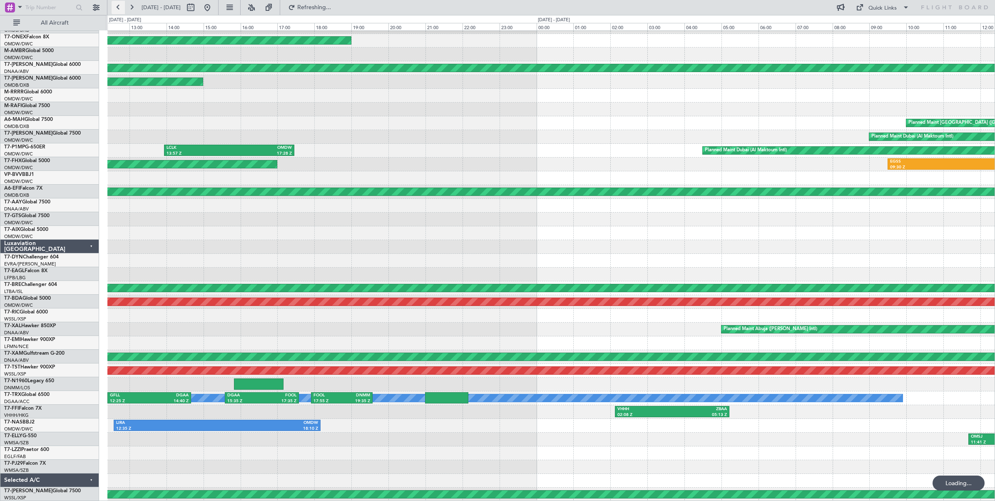
click at [119, 7] on button at bounding box center [118, 7] width 13 height 13
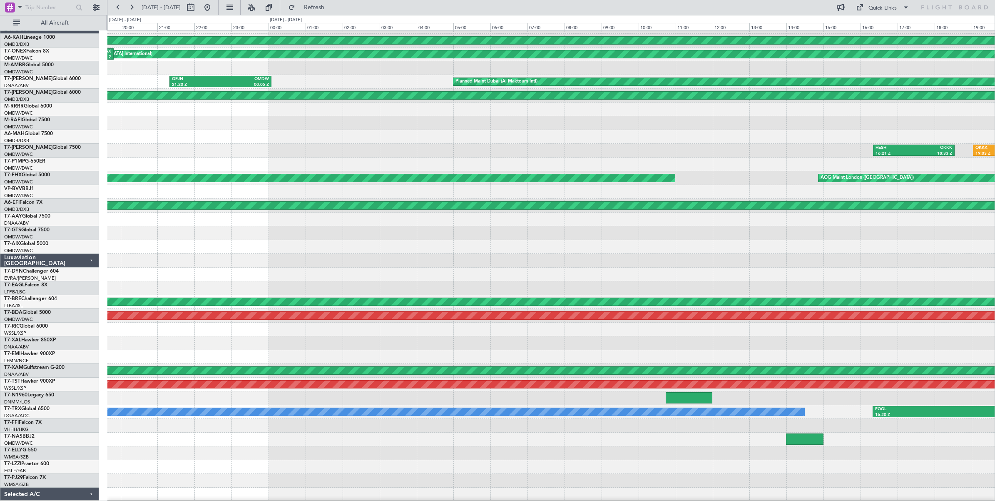
click at [850, 267] on div "Unplanned Maint [GEOGRAPHIC_DATA] (Al Maktoum Intl)" at bounding box center [551, 274] width 888 height 14
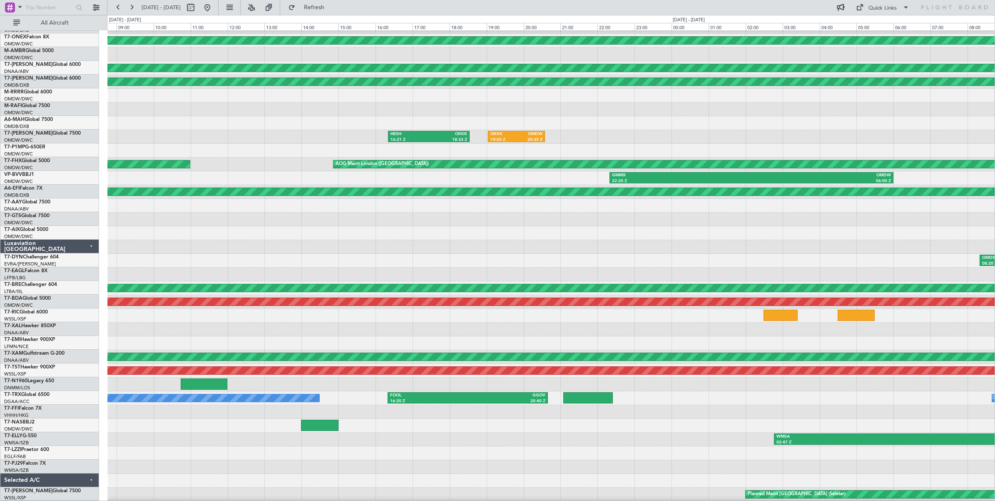
click at [34, 199] on div "Planned Maint [GEOGRAPHIC_DATA] (Al Bateen Executive) Planned Maint [GEOGRAPHIC…" at bounding box center [497, 258] width 995 height 486
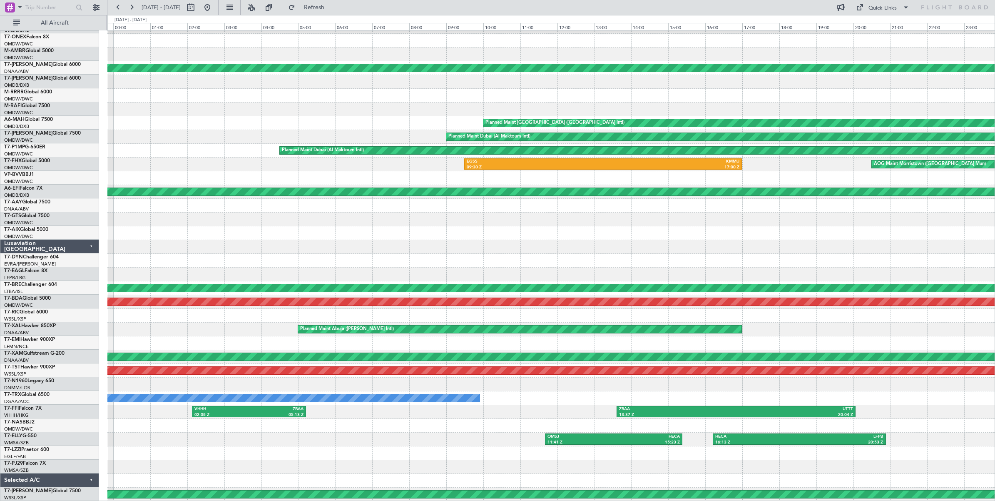
click at [34, 197] on div "Planned Maint [GEOGRAPHIC_DATA] (Al Bateen Executive) Planned Maint [GEOGRAPHIC…" at bounding box center [497, 258] width 995 height 486
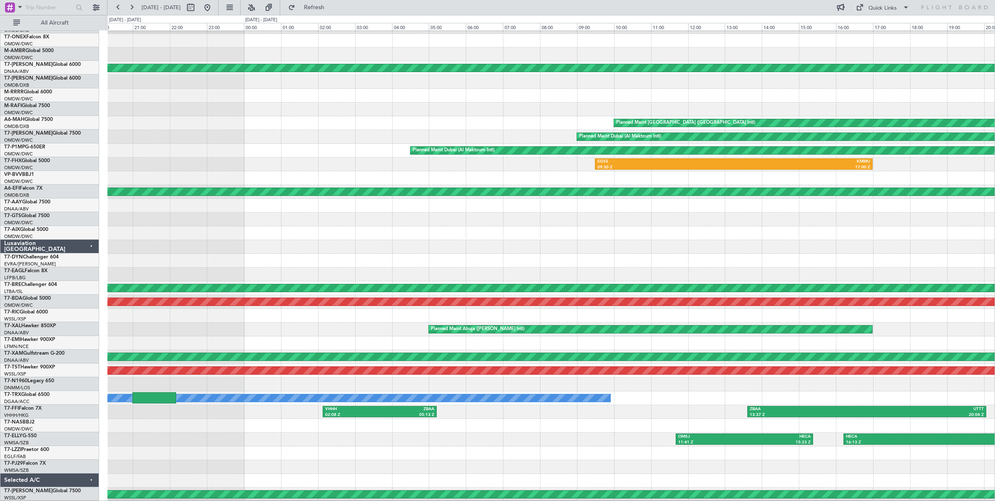
click at [688, 219] on div "Planned Maint [GEOGRAPHIC_DATA] (Al Bateen Executive) Planned Maint [GEOGRAPHIC…" at bounding box center [551, 253] width 888 height 495
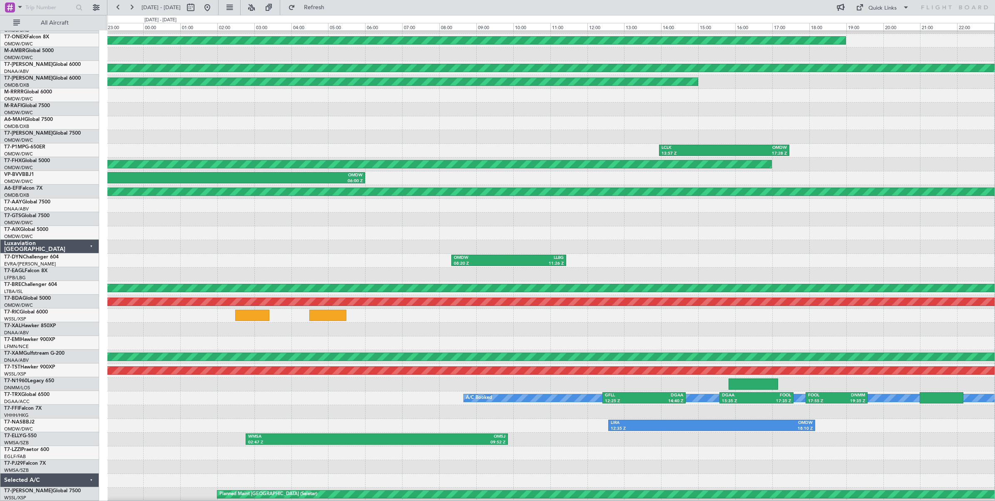
click at [626, 209] on div "Planned Maint [GEOGRAPHIC_DATA] (Al Bateen Executive) Planned Maint [GEOGRAPHIC…" at bounding box center [551, 253] width 888 height 495
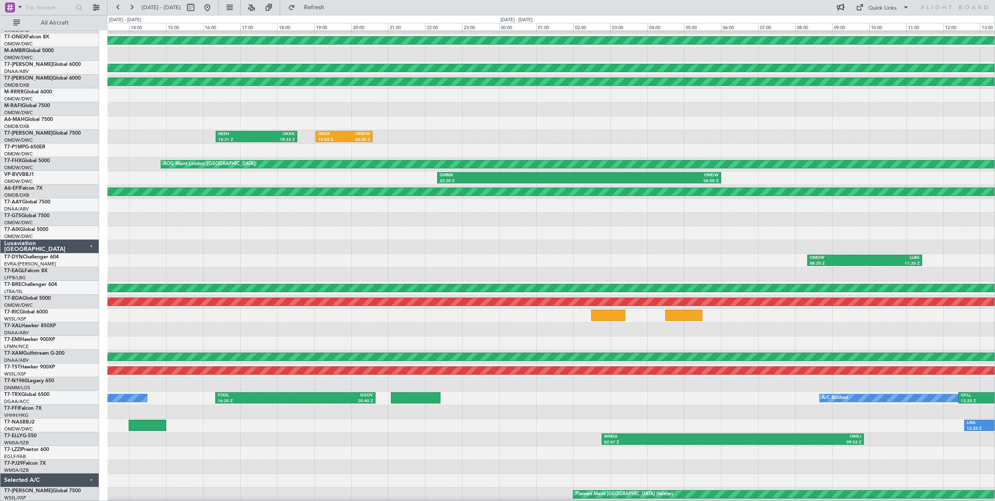
click at [616, 227] on div at bounding box center [551, 233] width 888 height 14
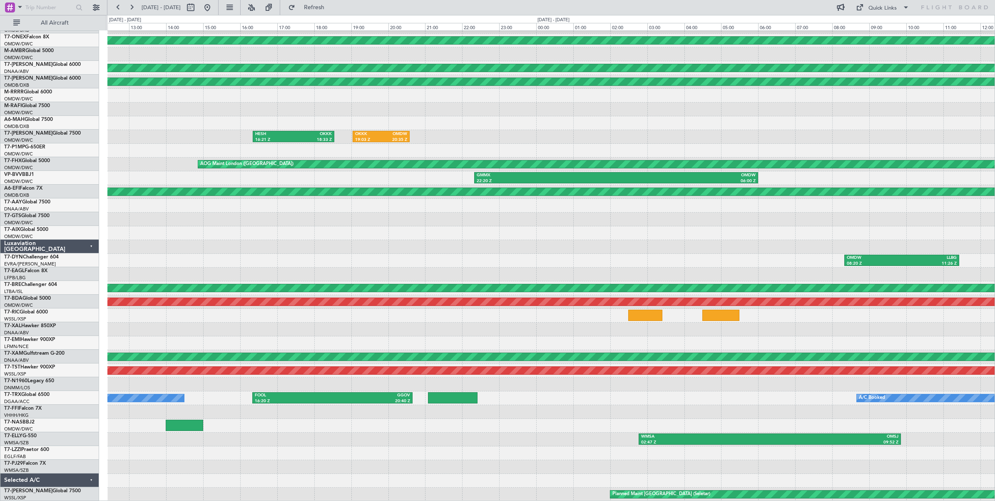
click at [649, 234] on div at bounding box center [551, 233] width 888 height 14
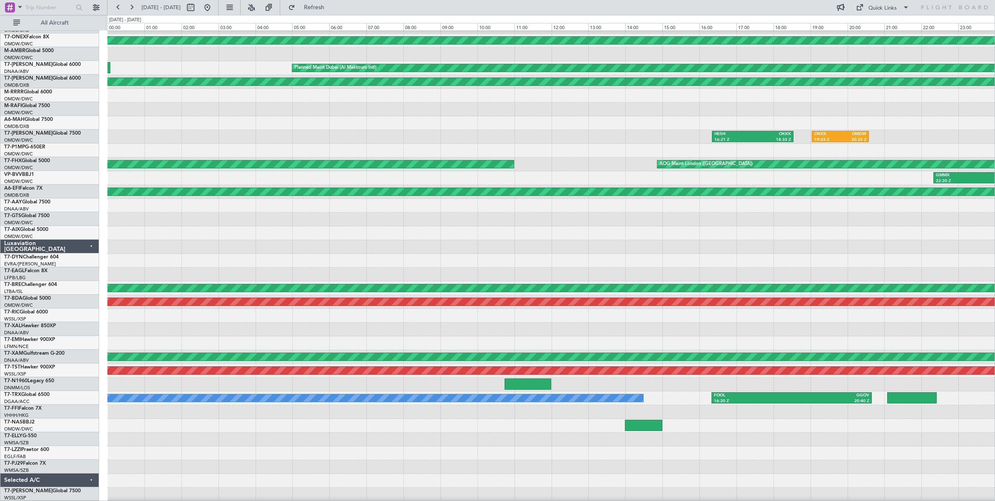
click at [567, 232] on div "Planned Maint [GEOGRAPHIC_DATA] (Al Bateen Executive) Planned Maint [GEOGRAPHIC…" at bounding box center [551, 253] width 888 height 495
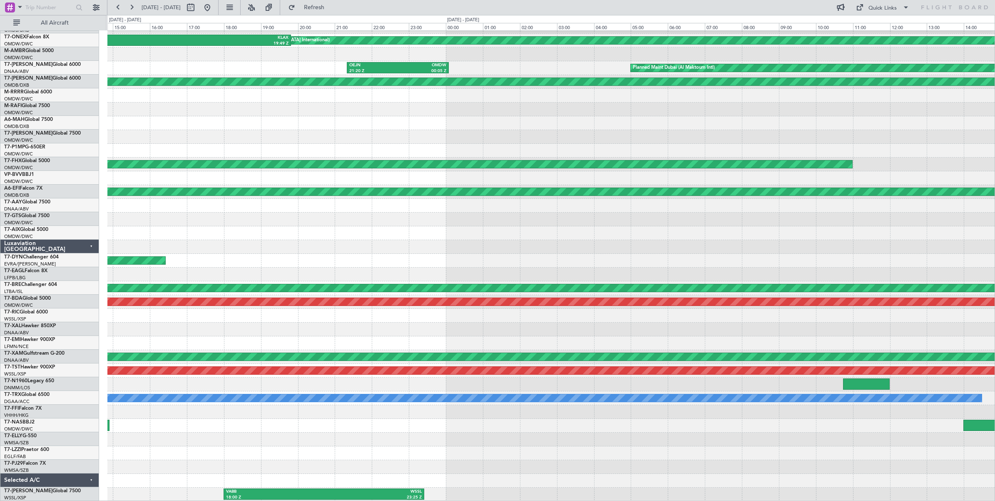
click at [434, 237] on div "Planned Maint [GEOGRAPHIC_DATA] (Al Bateen Executive) Planned Maint [GEOGRAPHIC…" at bounding box center [551, 253] width 888 height 495
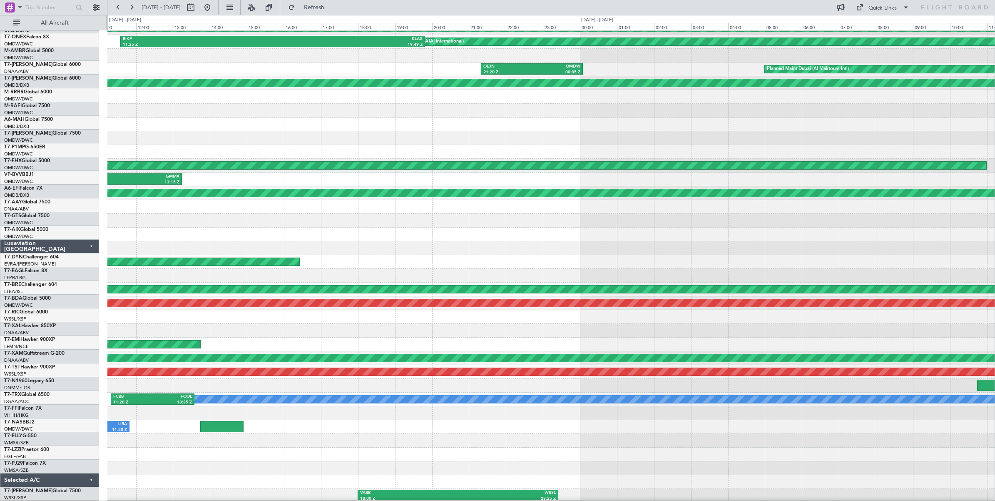
click at [506, 236] on div "Planned Maint [GEOGRAPHIC_DATA] (Al Bateen Executive) Planned Maint [GEOGRAPHIC…" at bounding box center [551, 254] width 888 height 495
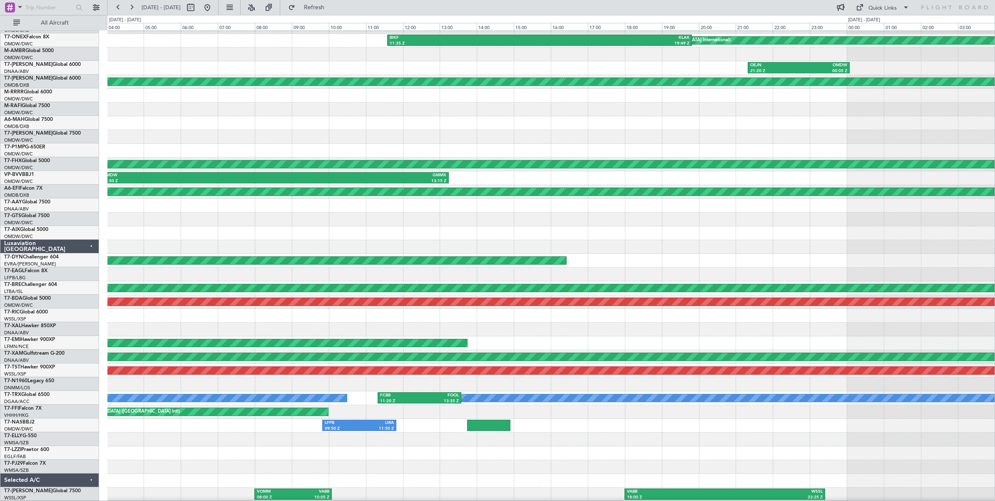
scroll to position [21, 0]
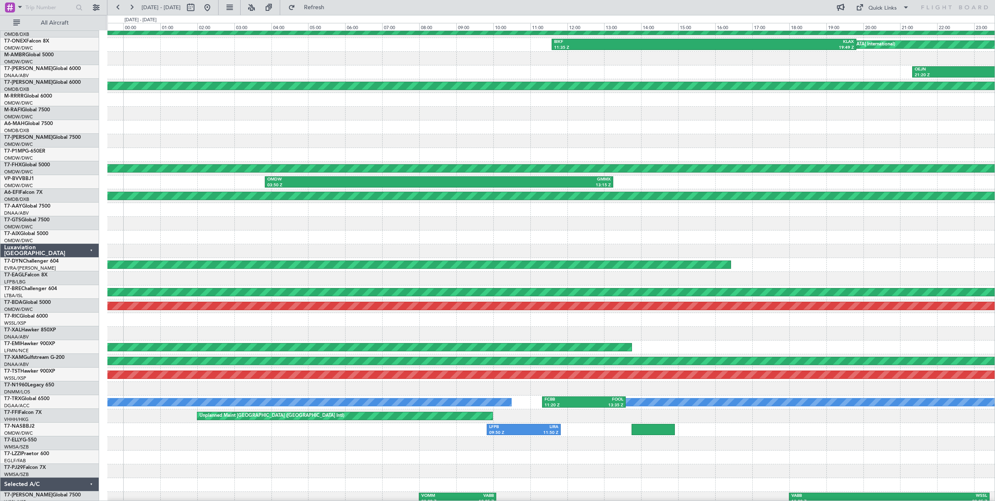
click at [503, 235] on div at bounding box center [551, 237] width 888 height 14
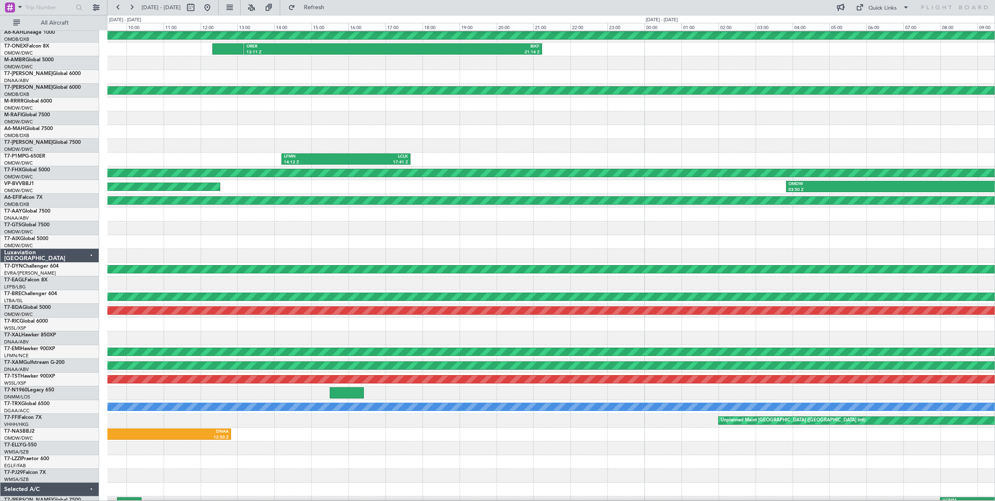
click at [563, 241] on div at bounding box center [551, 242] width 888 height 14
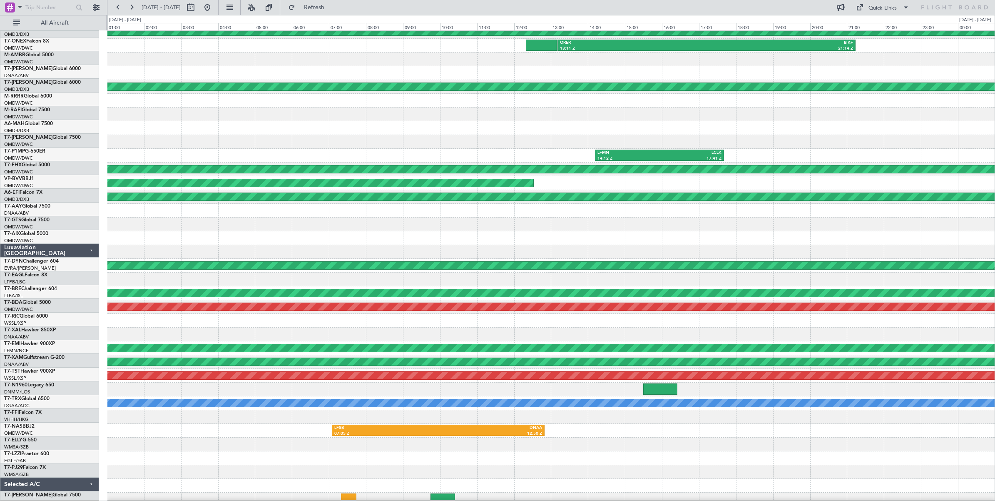
click at [526, 242] on div at bounding box center [551, 238] width 888 height 14
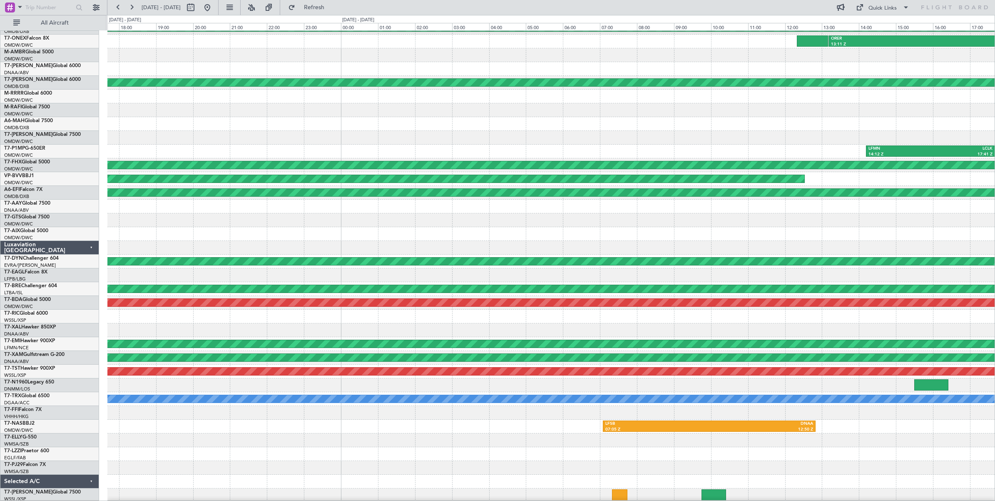
scroll to position [25, 0]
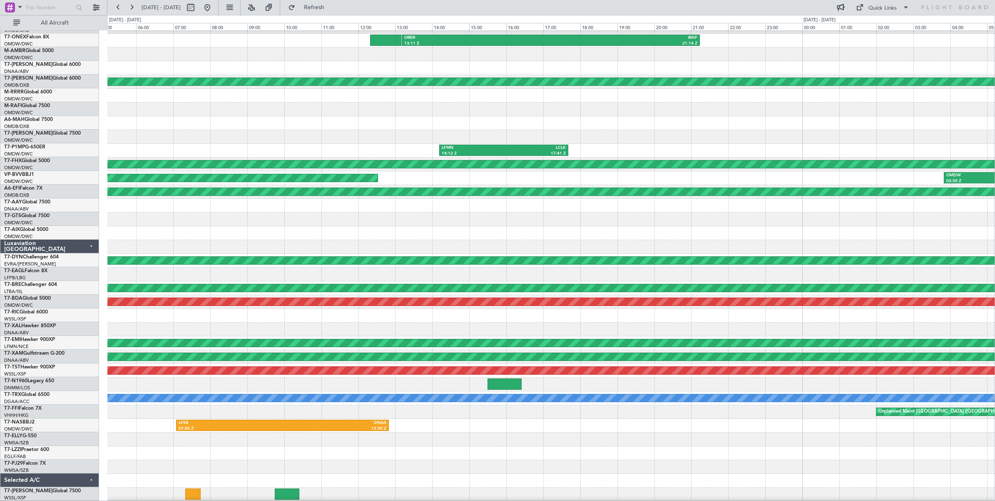
click at [67, 218] on div "Planned Maint [GEOGRAPHIC_DATA] (Al Bateen Executive) ORER 13:11 Z BIKF 21:14 Z…" at bounding box center [497, 258] width 995 height 486
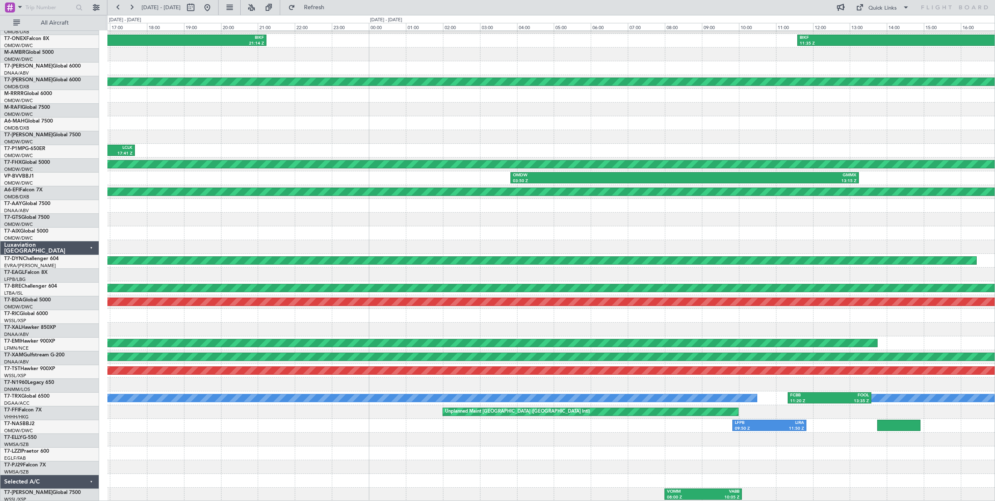
click at [194, 226] on div at bounding box center [551, 233] width 888 height 14
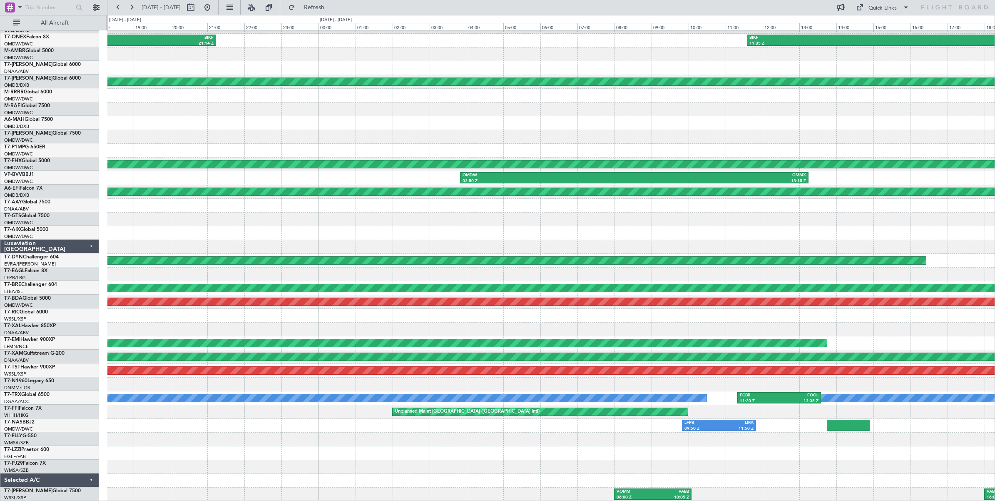
click at [317, 238] on div at bounding box center [551, 233] width 888 height 14
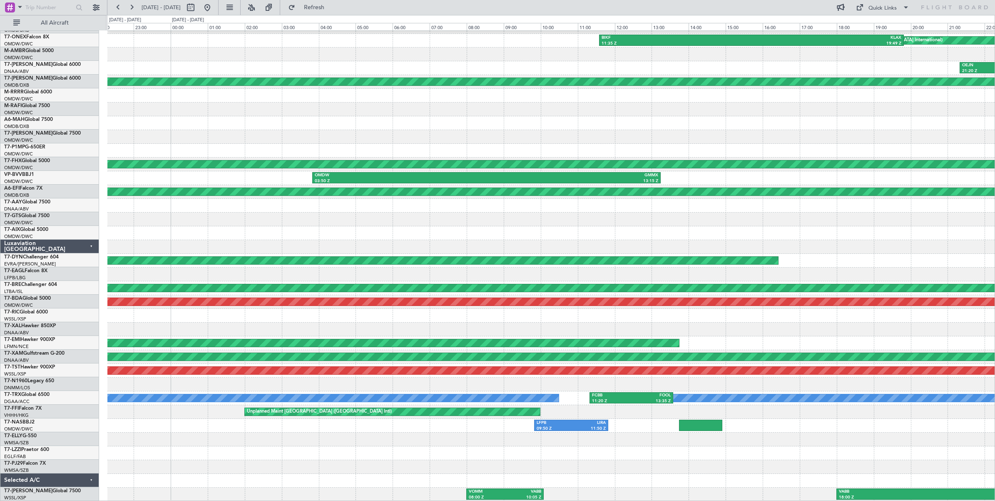
click at [310, 225] on div "Planned Maint [GEOGRAPHIC_DATA] (Al Bateen Executive) BIKF 11:35 Z KLAX 19:49 Z…" at bounding box center [551, 253] width 888 height 495
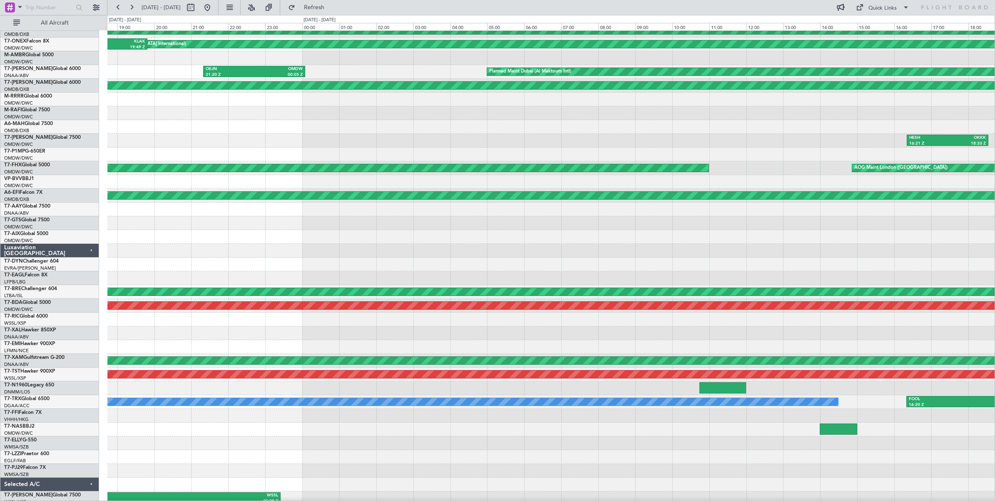
click at [293, 235] on div at bounding box center [551, 237] width 888 height 14
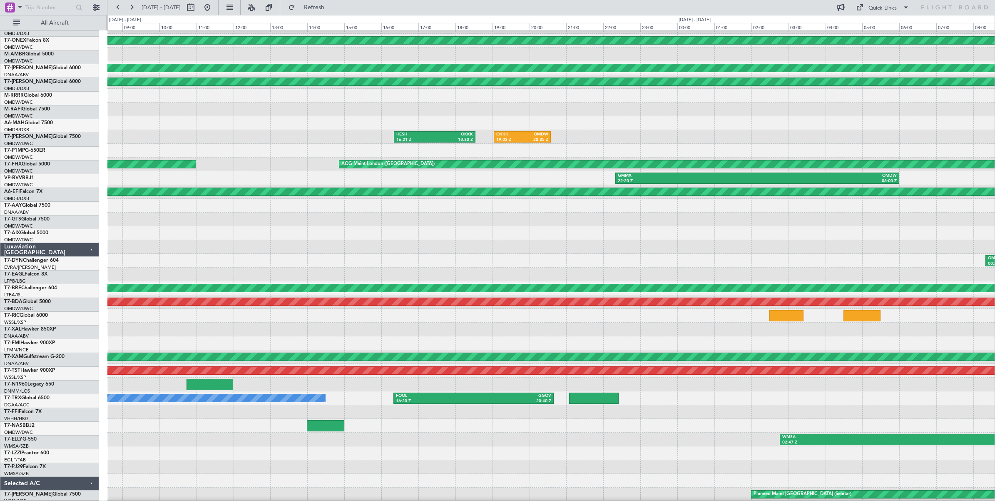
scroll to position [24, 0]
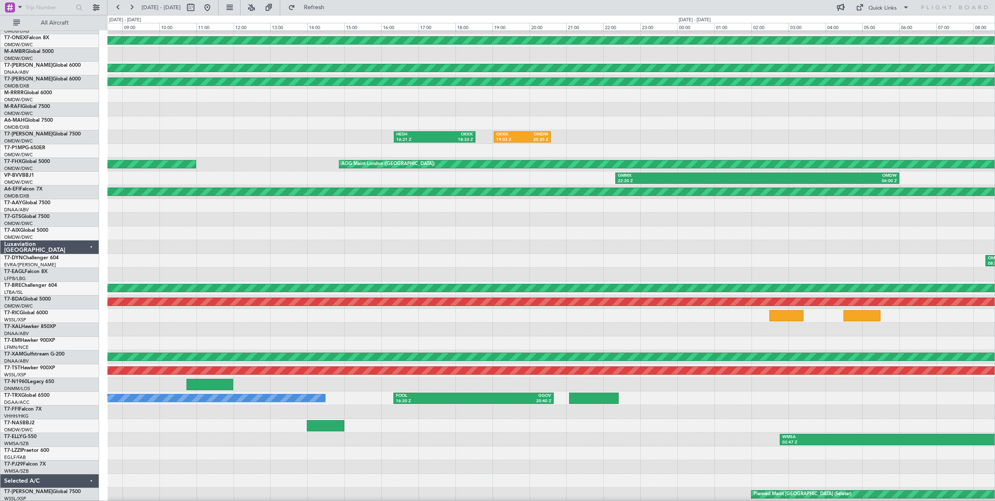
click at [317, 236] on div at bounding box center [551, 233] width 888 height 14
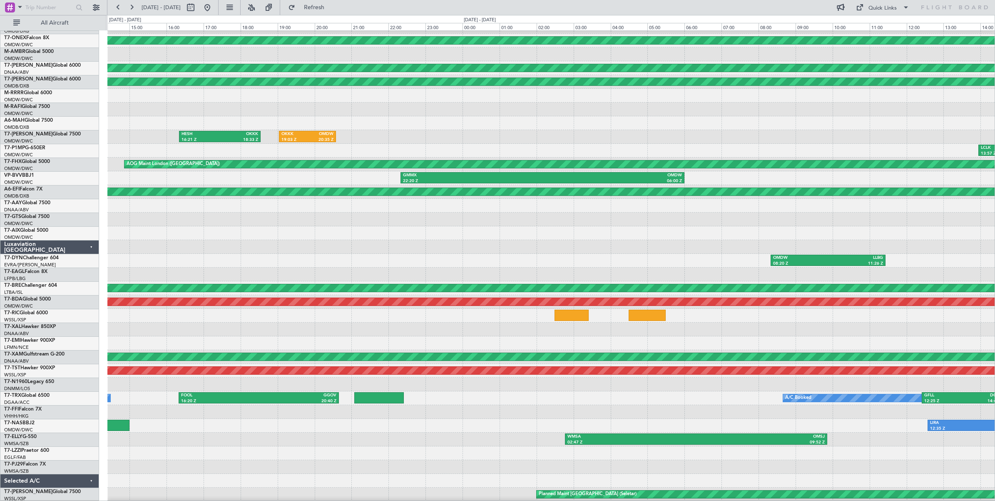
scroll to position [25, 0]
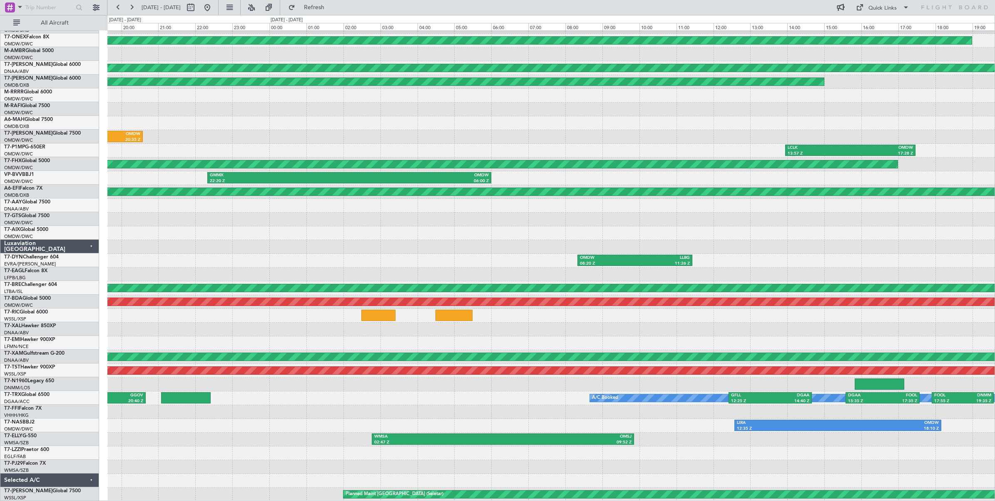
click at [229, 236] on div "Planned Maint [GEOGRAPHIC_DATA] (Al Bateen Executive) Planned Maint [GEOGRAPHIC…" at bounding box center [551, 253] width 888 height 495
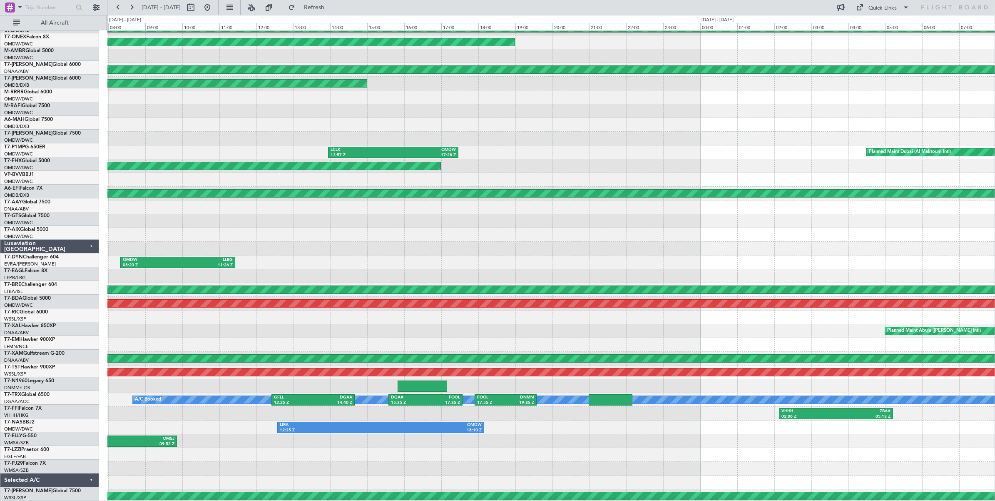
click at [291, 248] on div at bounding box center [551, 249] width 888 height 14
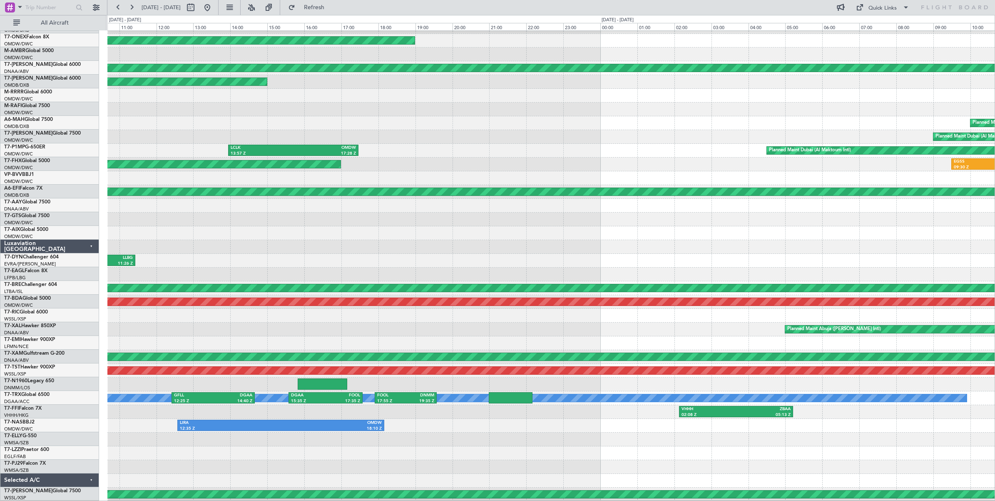
click at [309, 248] on div "Planned Maint [GEOGRAPHIC_DATA] (Al Bateen Executive) Planned Maint [GEOGRAPHIC…" at bounding box center [551, 253] width 888 height 495
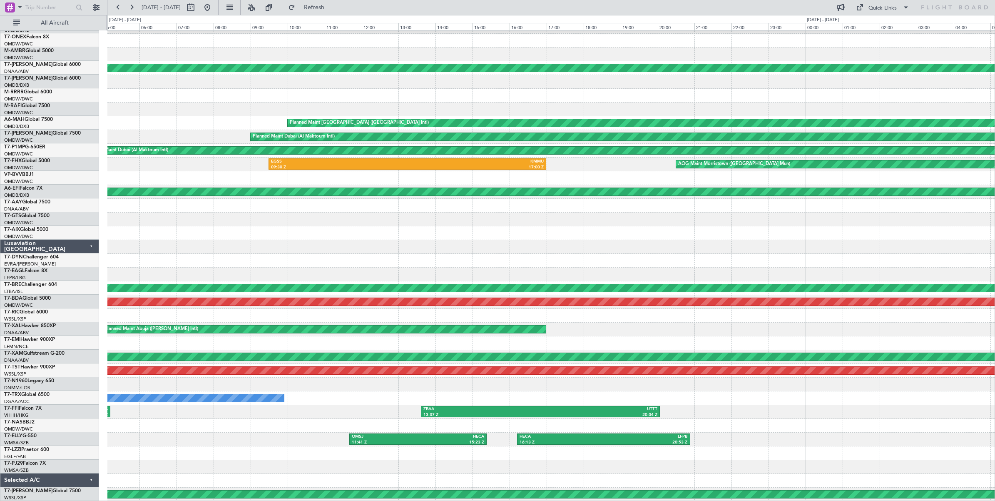
click at [237, 234] on div "Planned Maint [GEOGRAPHIC_DATA] (Al Bateen Executive) Planned Maint [GEOGRAPHIC…" at bounding box center [551, 253] width 888 height 495
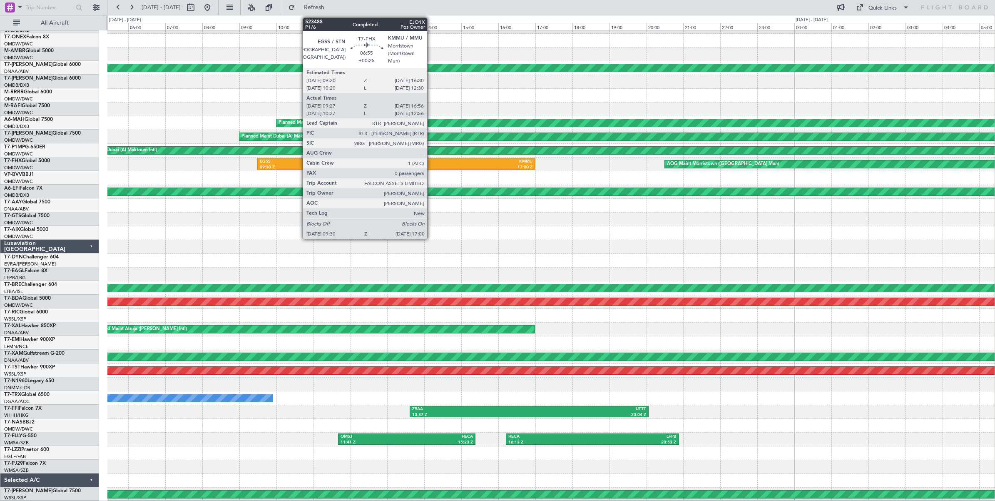
click at [432, 164] on div "KMMU" at bounding box center [465, 162] width 137 height 6
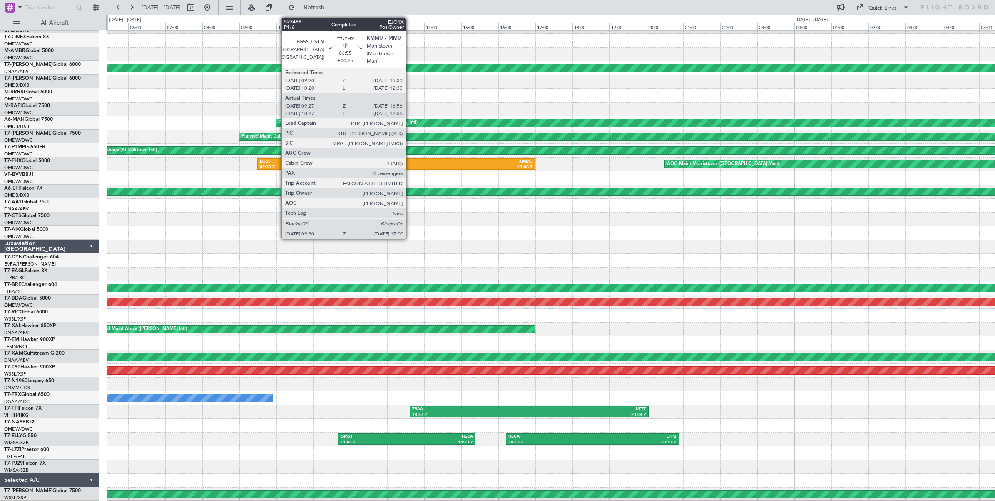
click at [410, 165] on div "17:00 Z" at bounding box center [465, 168] width 137 height 6
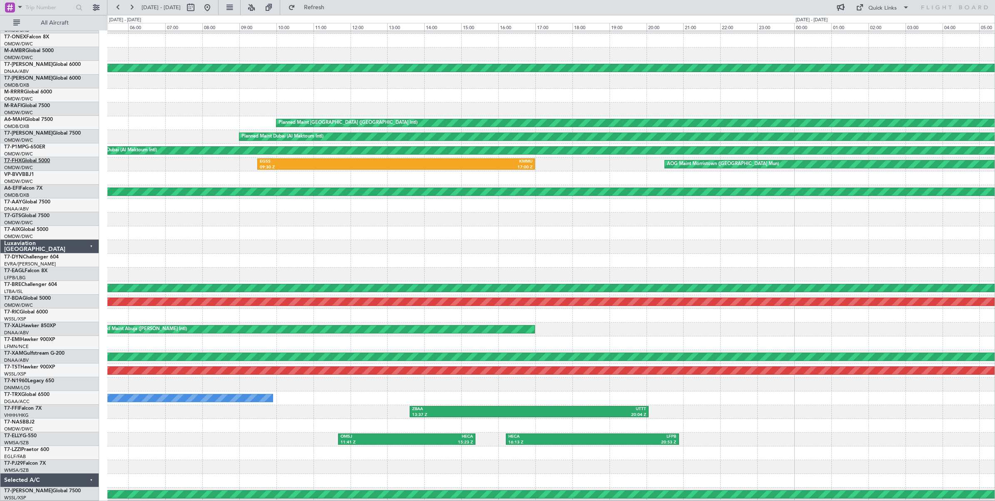
click at [36, 159] on link "T7-FHX Global 5000" at bounding box center [27, 160] width 46 height 5
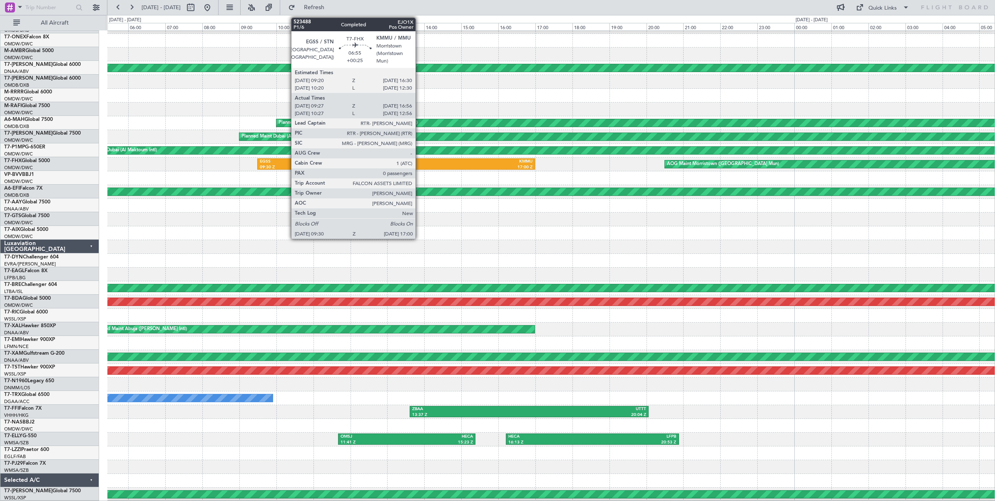
click at [420, 165] on div "17:00 Z" at bounding box center [465, 168] width 137 height 6
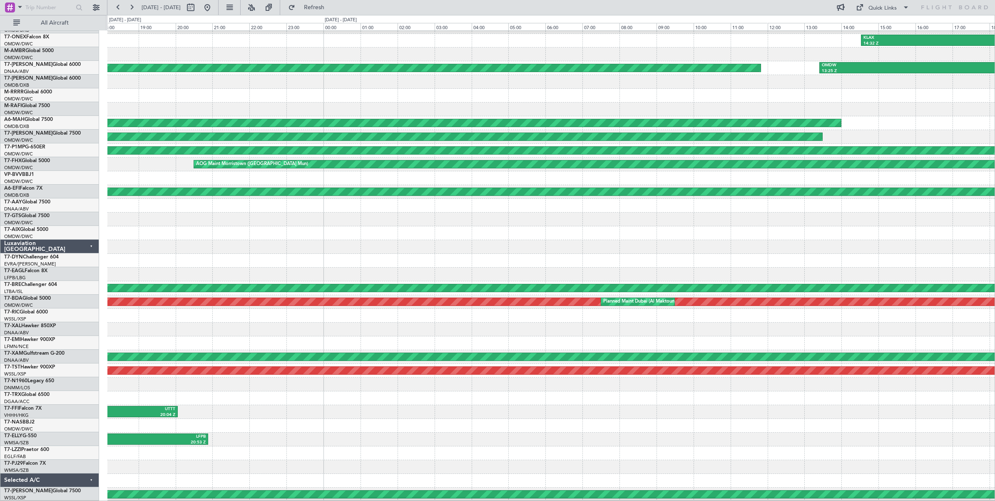
click at [387, 219] on div "Planned Maint [GEOGRAPHIC_DATA] (Al Bateen Executive) KLAX 14:32 Z KIAD 19:32 Z…" at bounding box center [551, 253] width 888 height 495
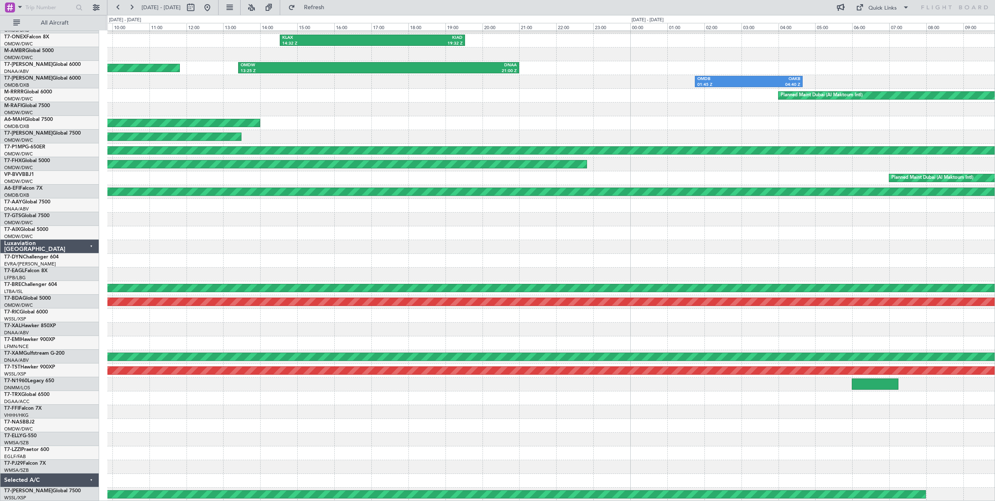
click at [322, 226] on div at bounding box center [551, 233] width 888 height 14
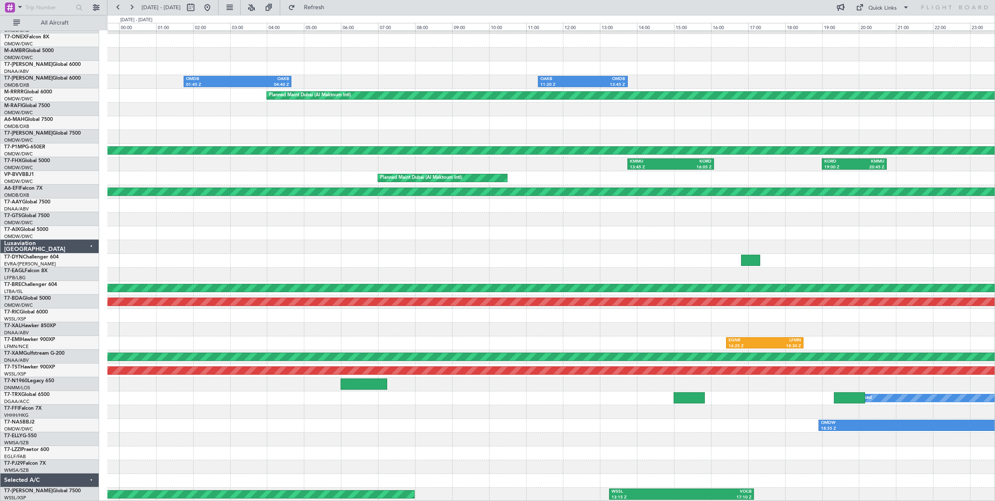
click at [277, 224] on div "Planned Maint [GEOGRAPHIC_DATA] (Al Bateen Executive) KLAX 14:32 Z KIAD 19:32 Z…" at bounding box center [551, 253] width 888 height 495
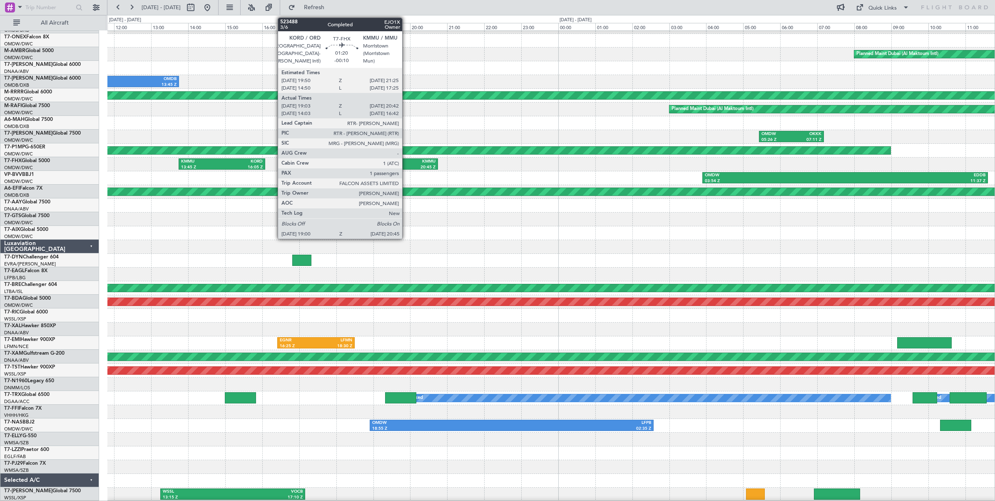
click at [407, 165] on div "20:45 Z" at bounding box center [421, 168] width 30 height 6
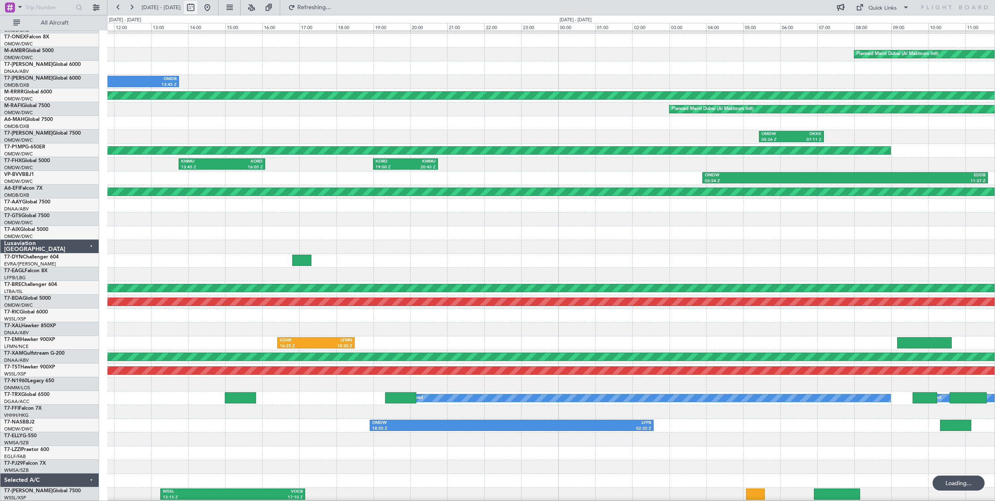
click at [197, 10] on button at bounding box center [190, 7] width 13 height 13
select select "5"
select select "2025"
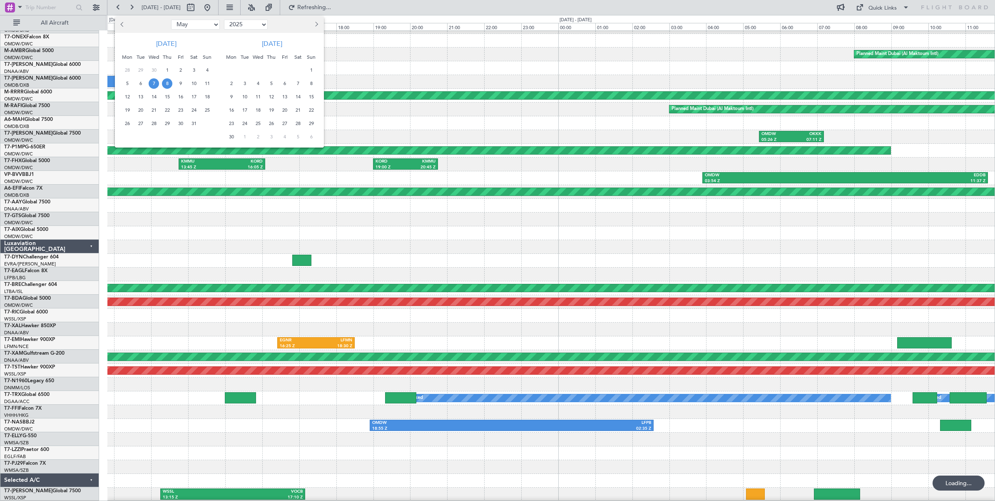
click at [203, 23] on select "Jan Feb Mar Apr May Jun [DATE] Aug Sep Oct Nov Dec" at bounding box center [195, 25] width 49 height 10
select select "3"
click at [171, 20] on select "Jan Feb Mar Apr May Jun [DATE] Aug Sep Oct Nov Dec" at bounding box center [195, 25] width 49 height 10
click at [154, 84] on span "5" at bounding box center [154, 83] width 10 height 10
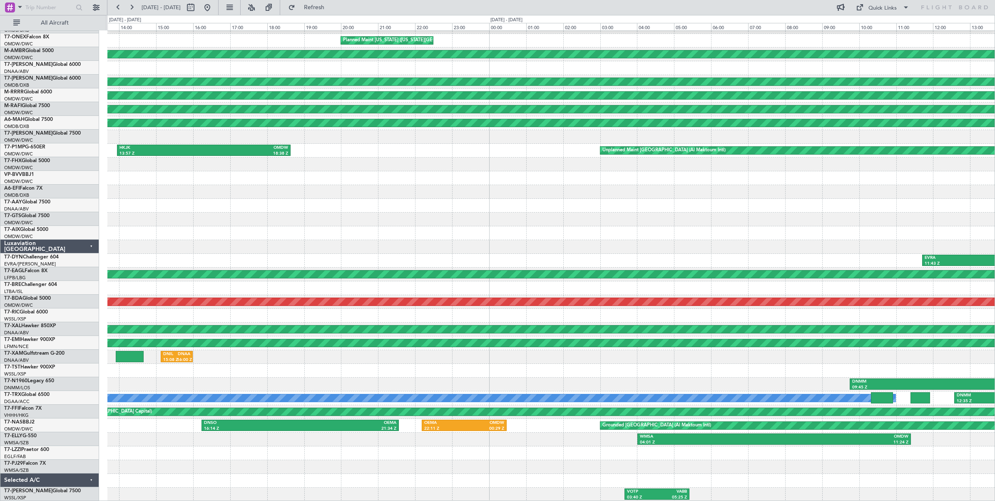
click at [179, 194] on div "Planned Maint [GEOGRAPHIC_DATA] (Al Bateen Executive) Planned Maint [US_STATE] …" at bounding box center [551, 253] width 888 height 495
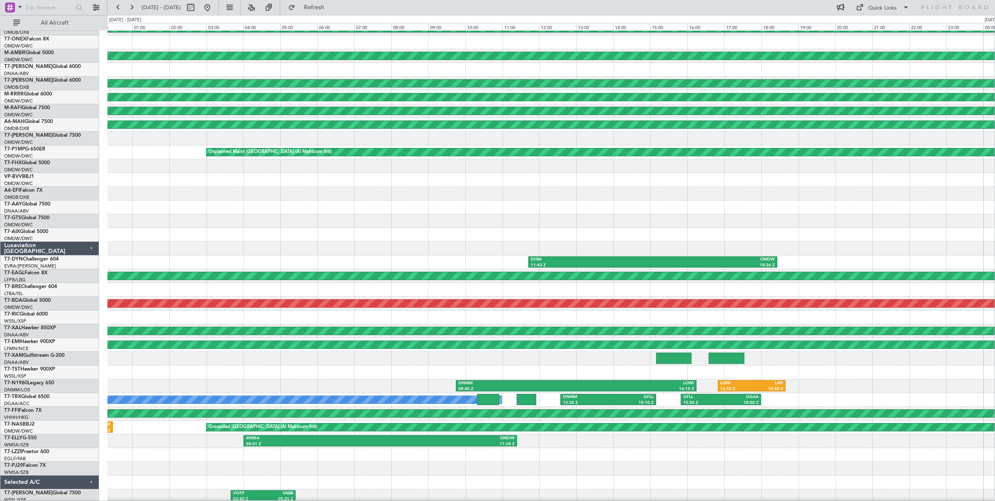
click at [331, 221] on div at bounding box center [551, 221] width 888 height 14
